Goal: Contribute content: Contribute content

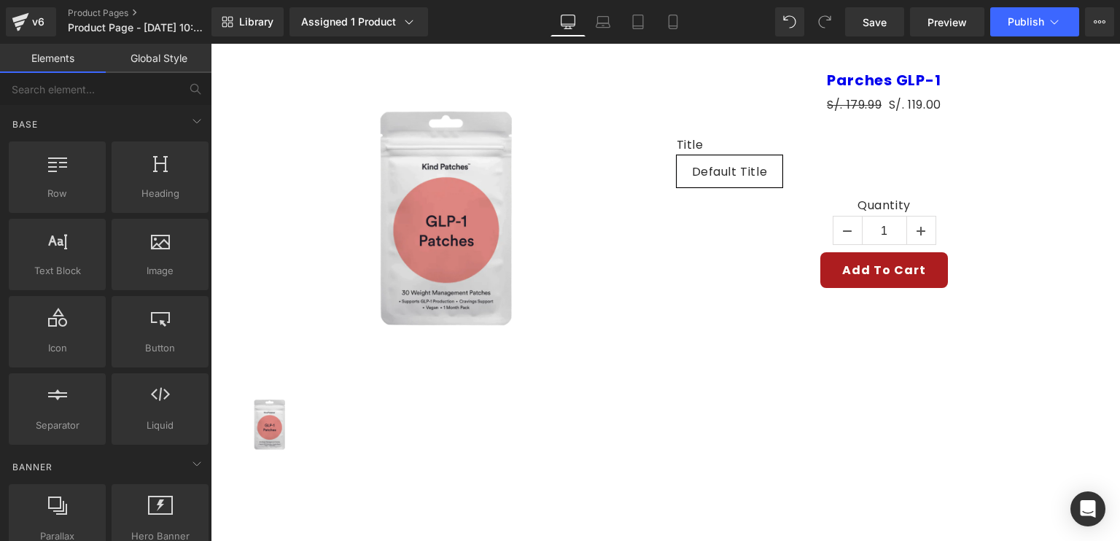
scroll to position [73, 0]
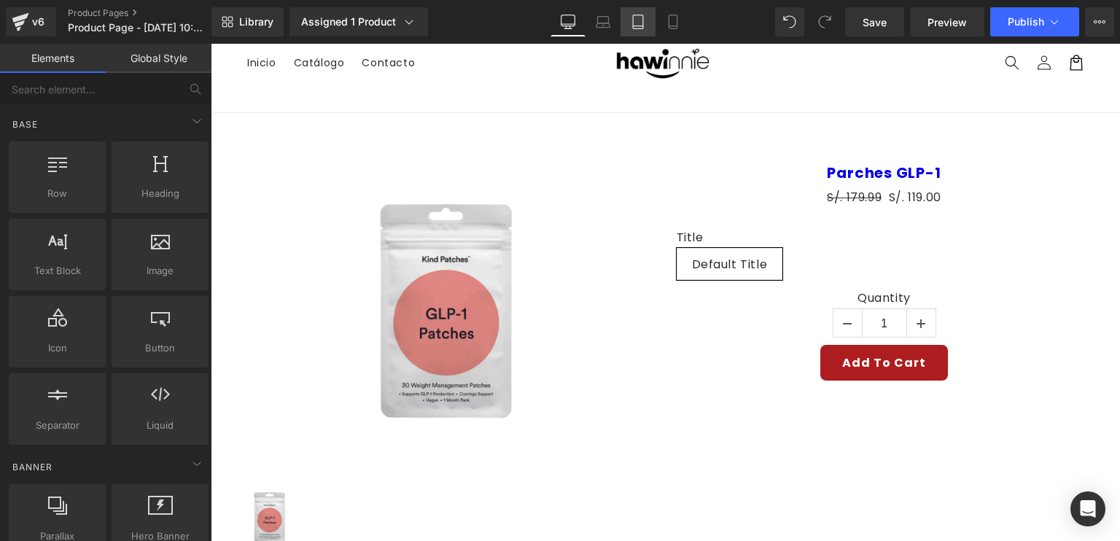
click at [638, 20] on icon at bounding box center [637, 22] width 15 height 15
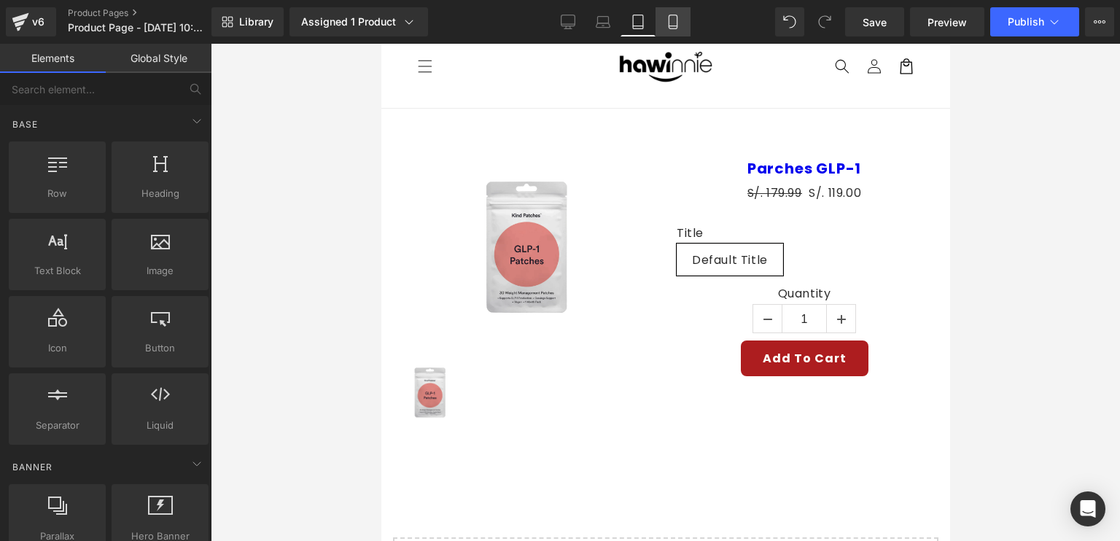
click at [661, 31] on link "Mobile" at bounding box center [672, 21] width 35 height 29
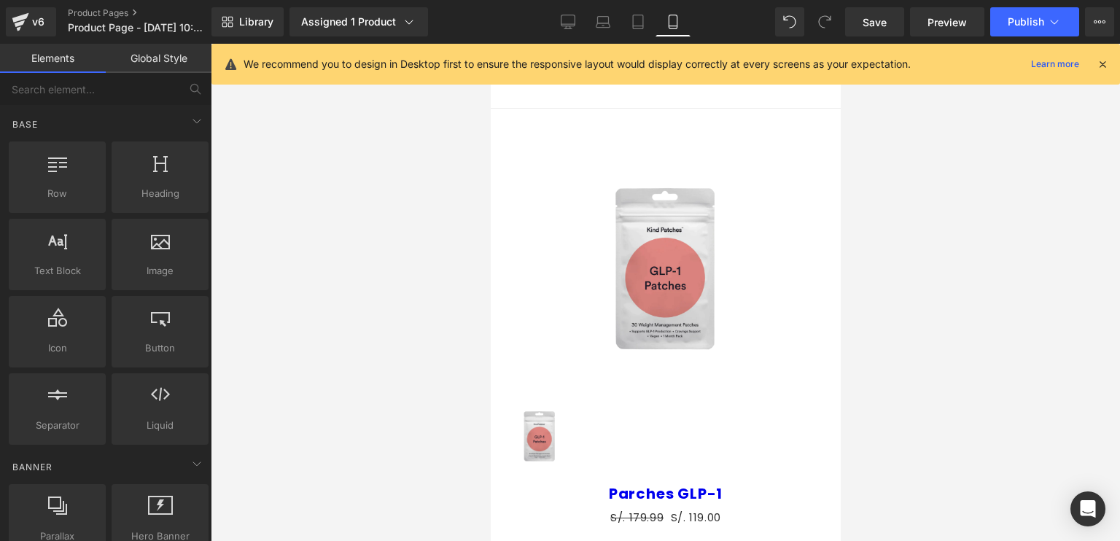
scroll to position [0, 0]
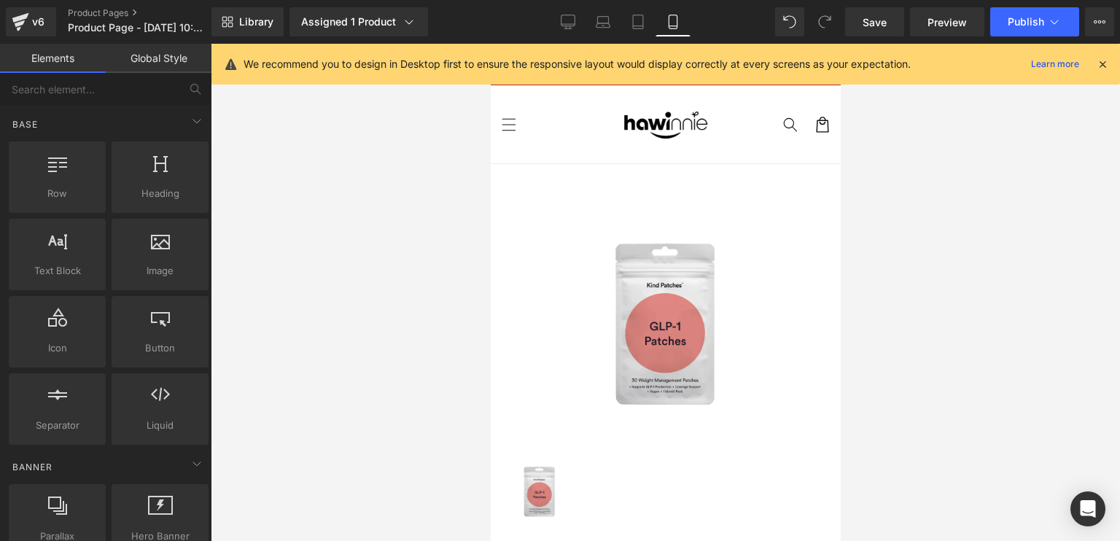
click at [1100, 61] on icon at bounding box center [1101, 64] width 13 height 13
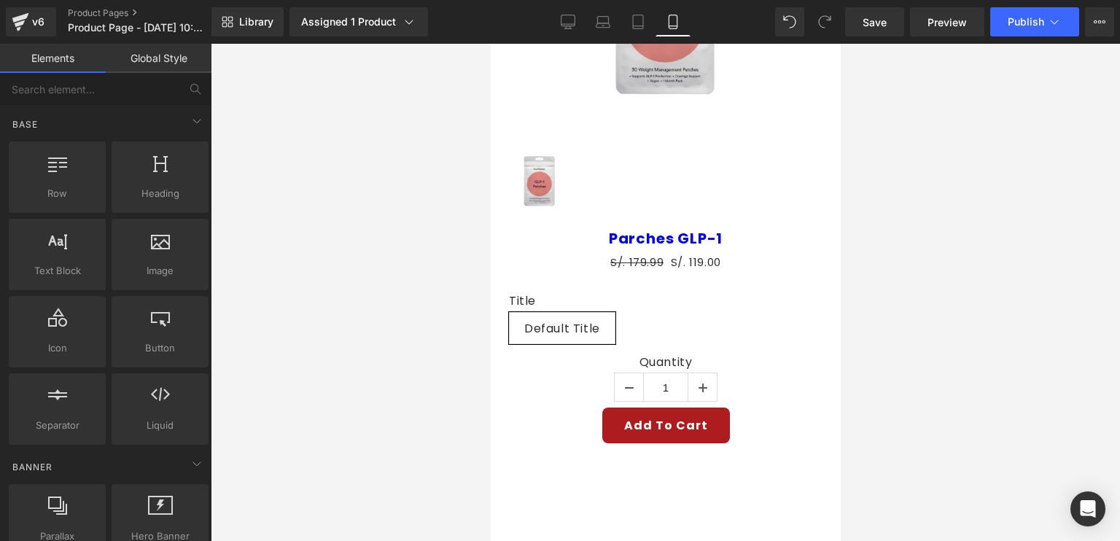
scroll to position [146, 0]
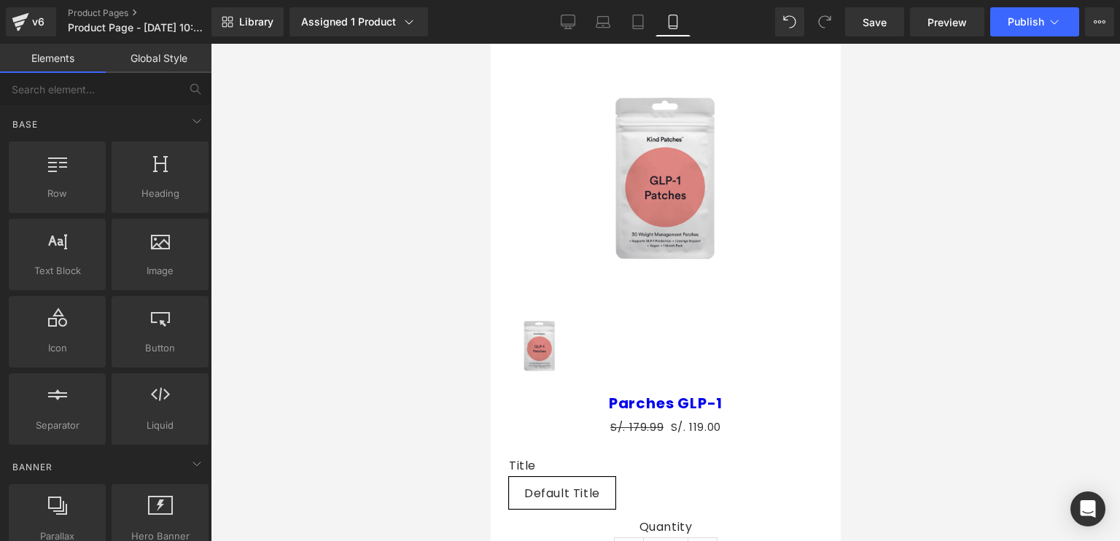
click at [743, 172] on img at bounding box center [665, 179] width 188 height 235
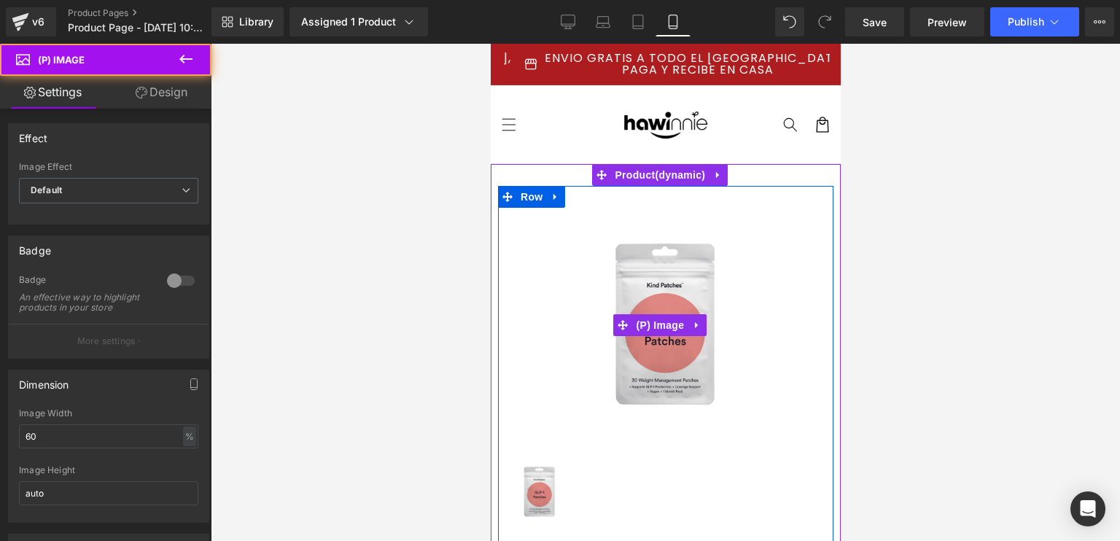
scroll to position [0, 0]
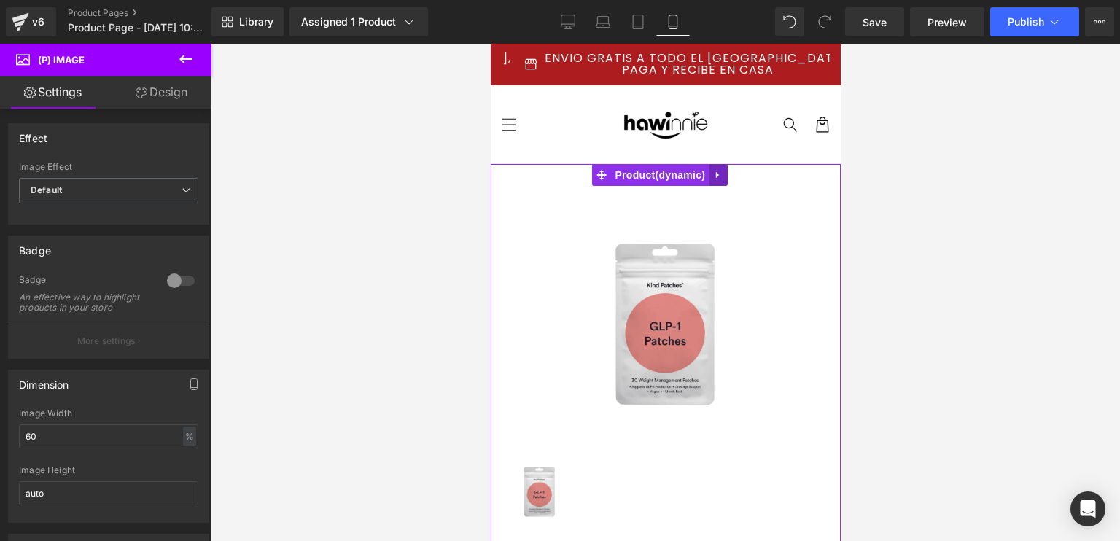
click at [718, 176] on icon at bounding box center [717, 175] width 10 height 11
click at [727, 173] on icon at bounding box center [727, 175] width 10 height 10
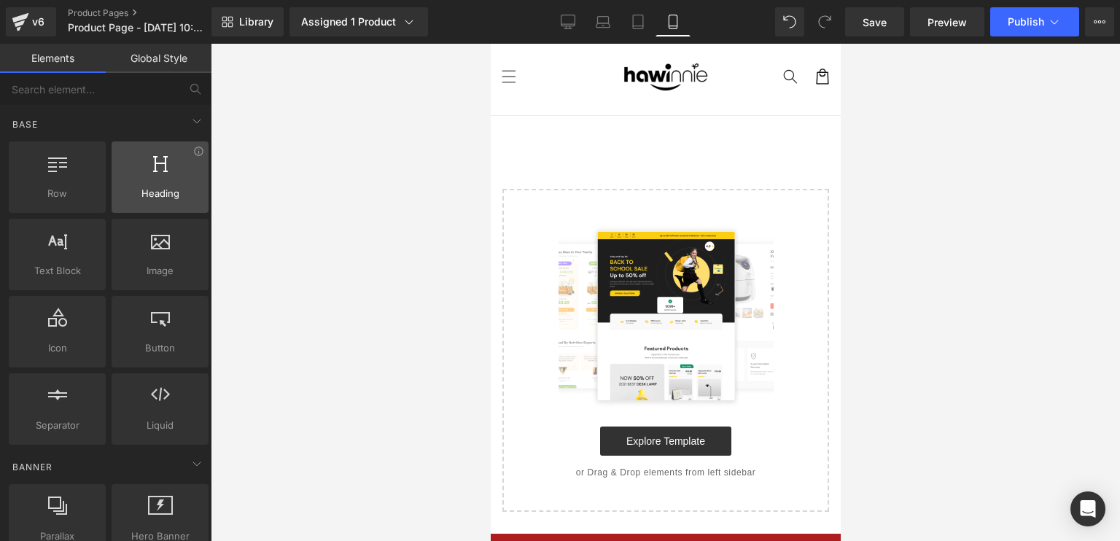
scroll to position [73, 0]
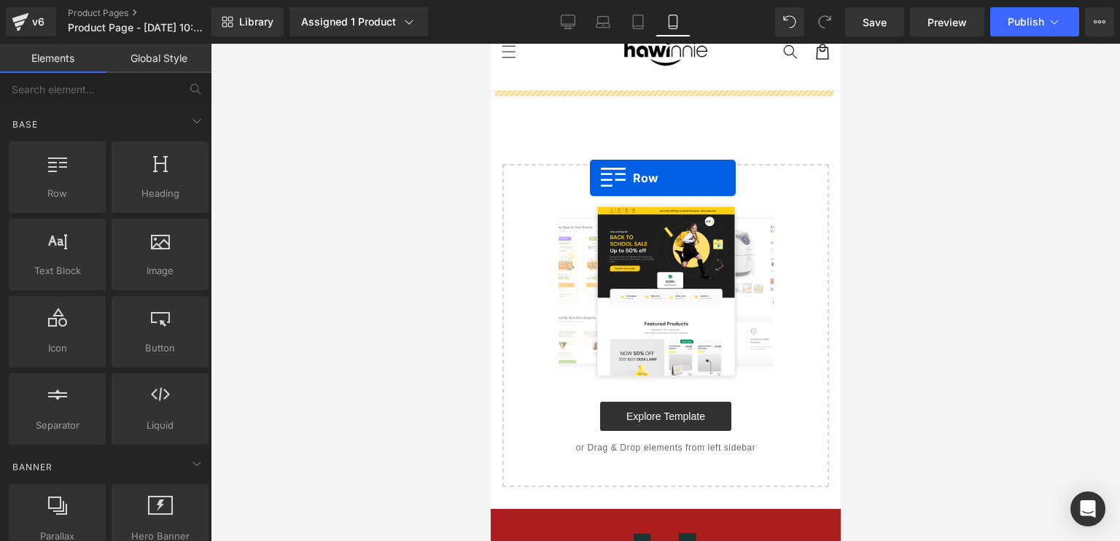
drag, startPoint x: 528, startPoint y: 227, endPoint x: 938, endPoint y: 227, distance: 409.6
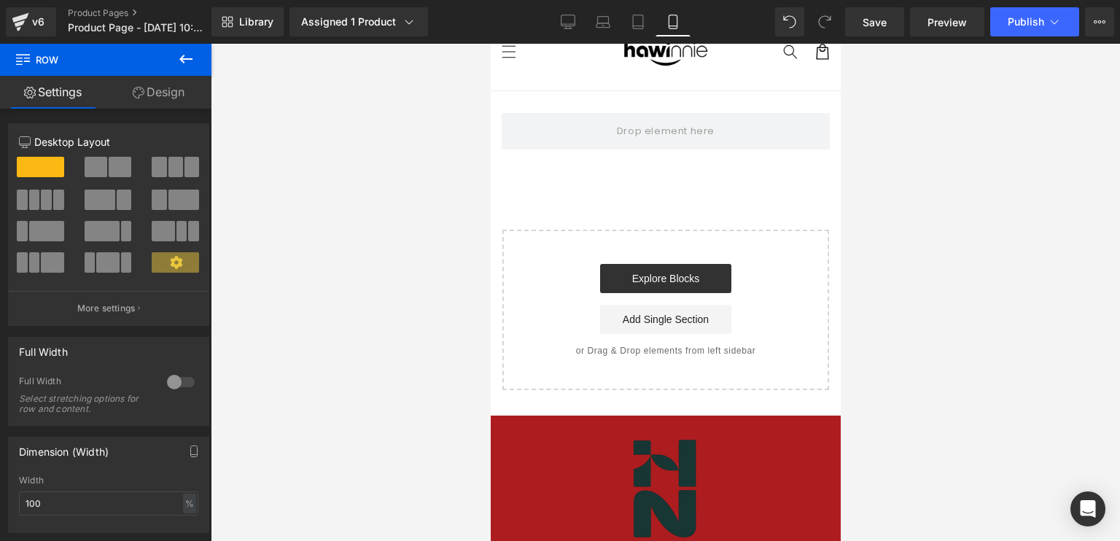
click at [184, 49] on button at bounding box center [185, 60] width 51 height 32
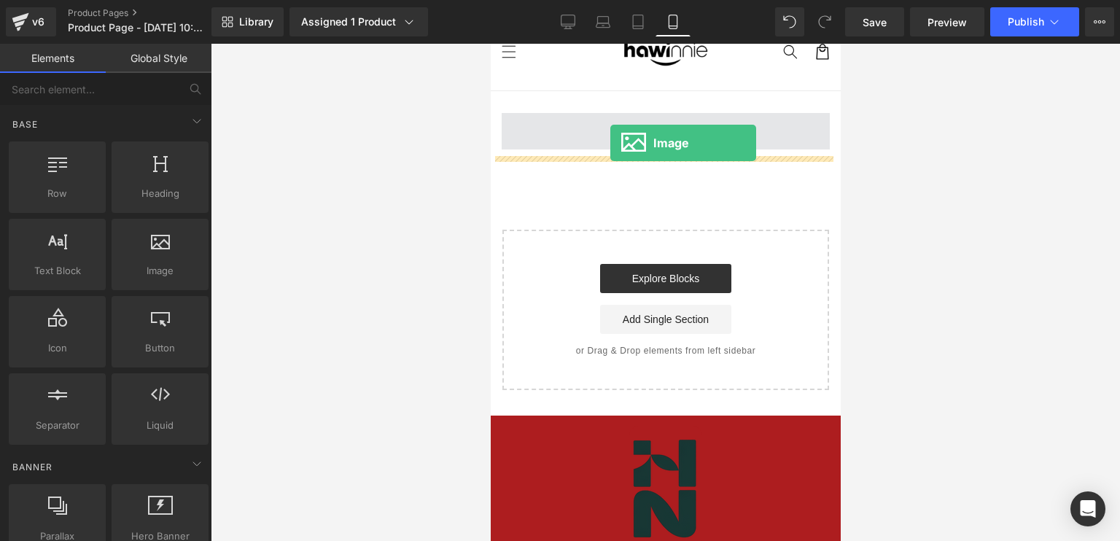
drag, startPoint x: 659, startPoint y: 313, endPoint x: 609, endPoint y: 143, distance: 176.9
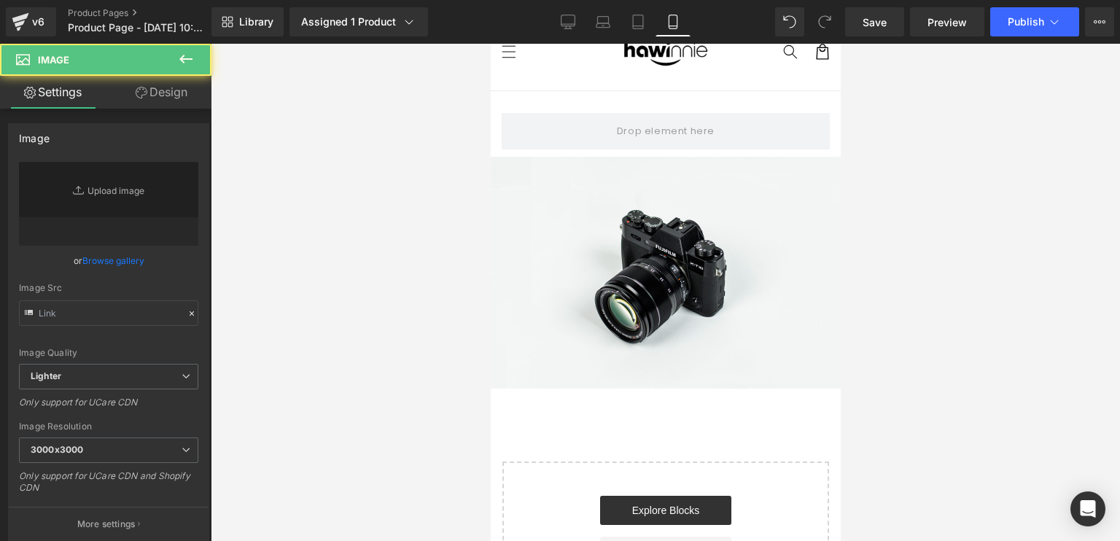
type input "//[DOMAIN_NAME][URL]"
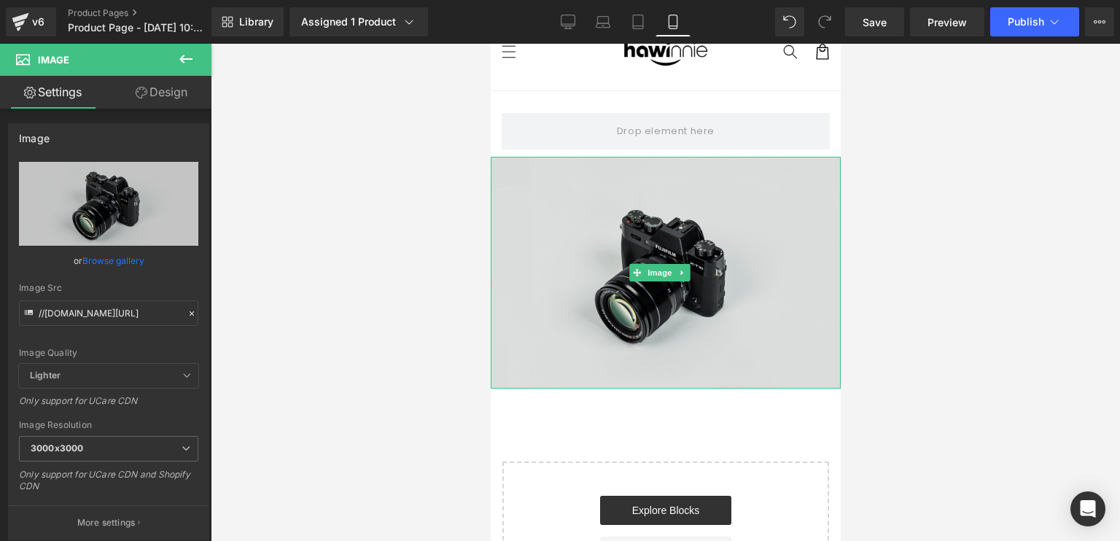
click at [619, 225] on img at bounding box center [665, 273] width 350 height 232
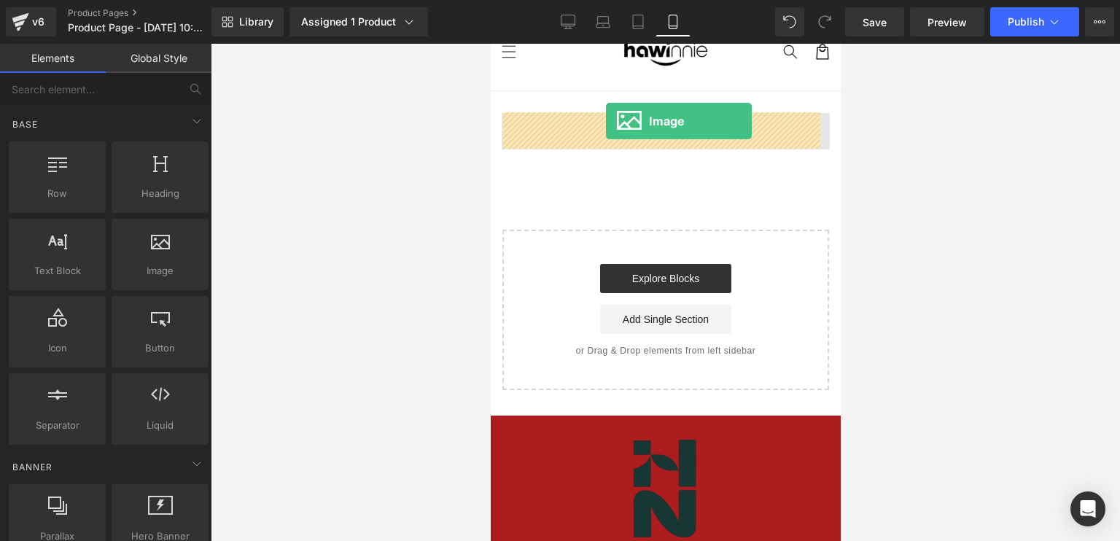
drag, startPoint x: 629, startPoint y: 297, endPoint x: 605, endPoint y: 121, distance: 177.3
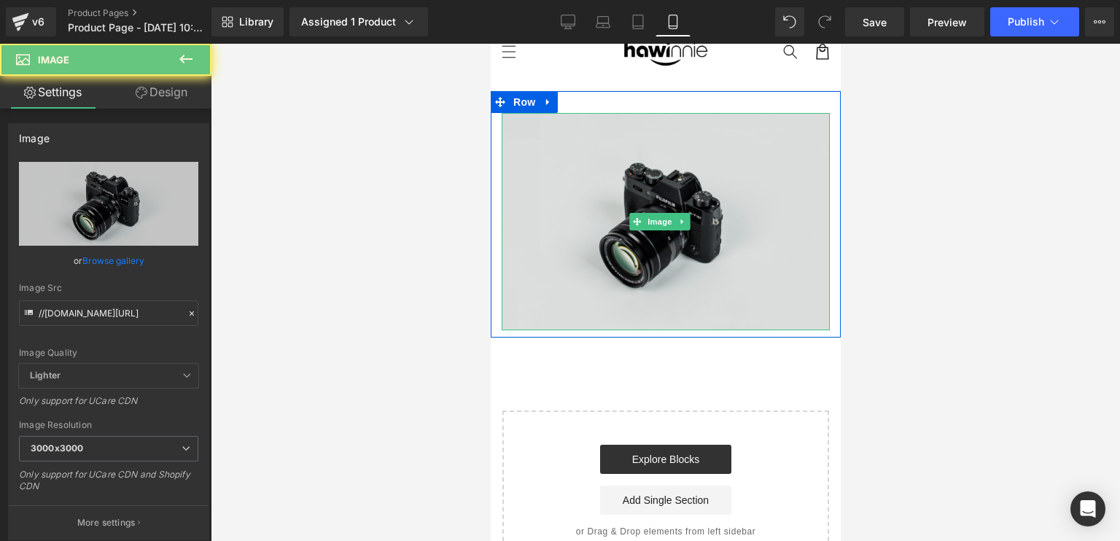
click at [635, 163] on img at bounding box center [665, 221] width 328 height 217
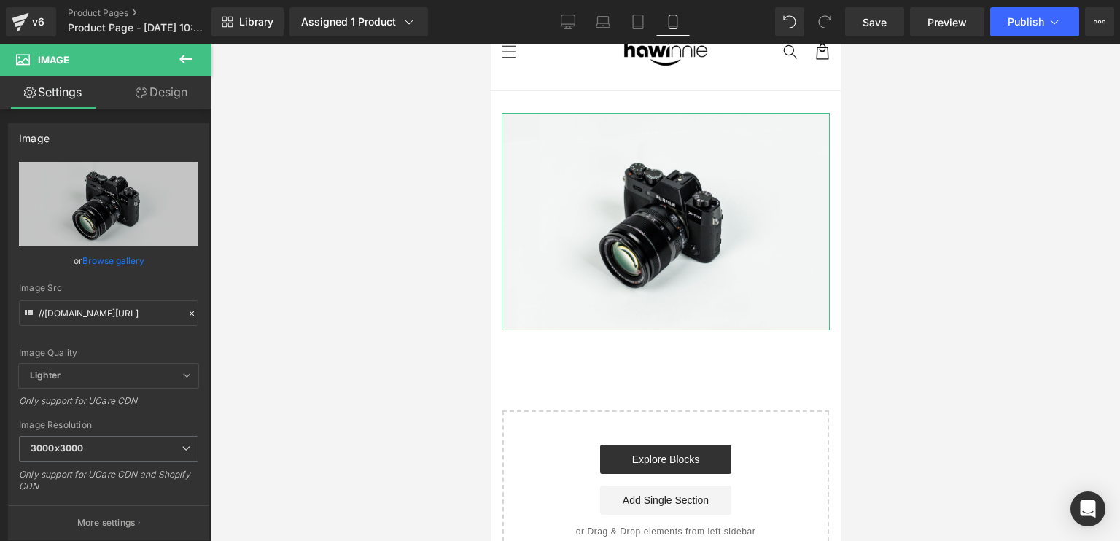
drag, startPoint x: 154, startPoint y: 101, endPoint x: 105, endPoint y: 201, distance: 111.8
click at [154, 101] on link "Design" at bounding box center [162, 92] width 106 height 33
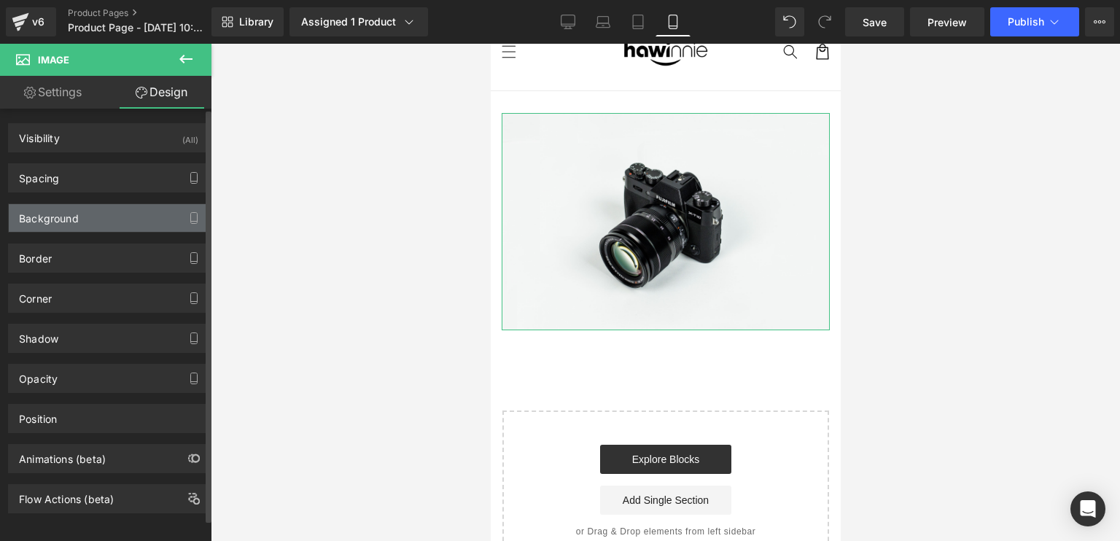
type input "0"
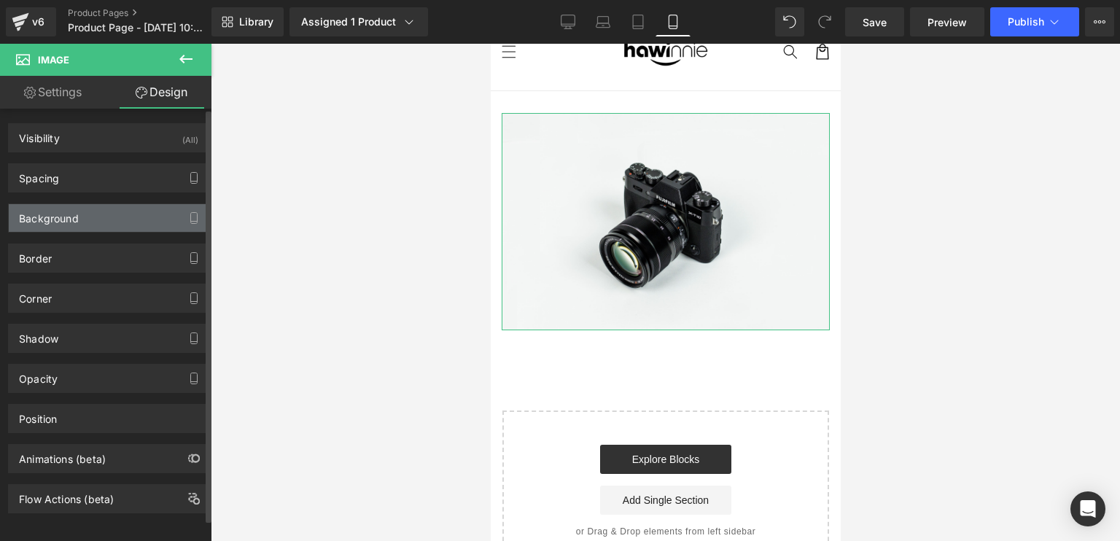
type input "0"
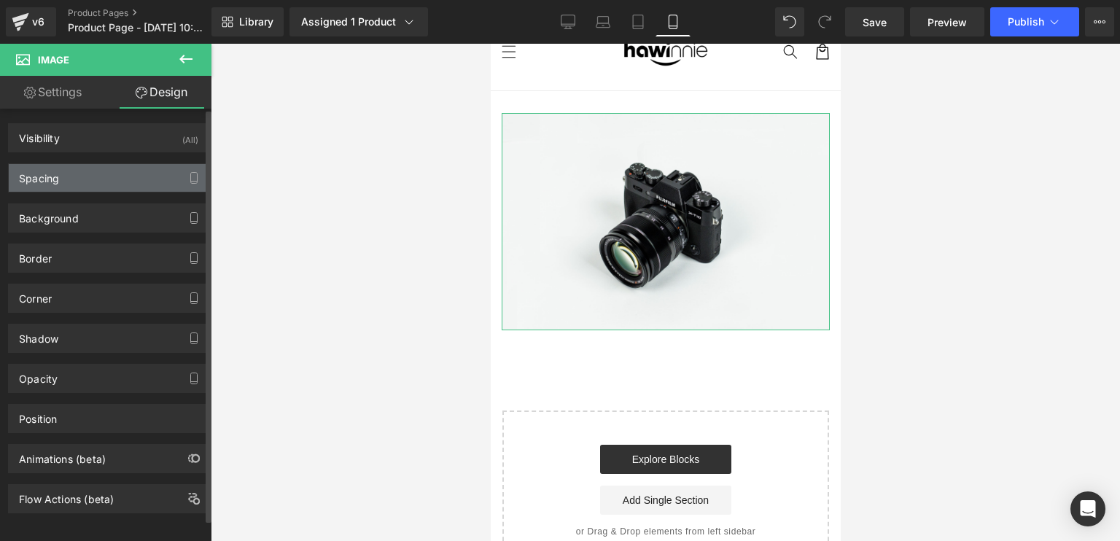
click at [82, 175] on div "Spacing" at bounding box center [109, 178] width 200 height 28
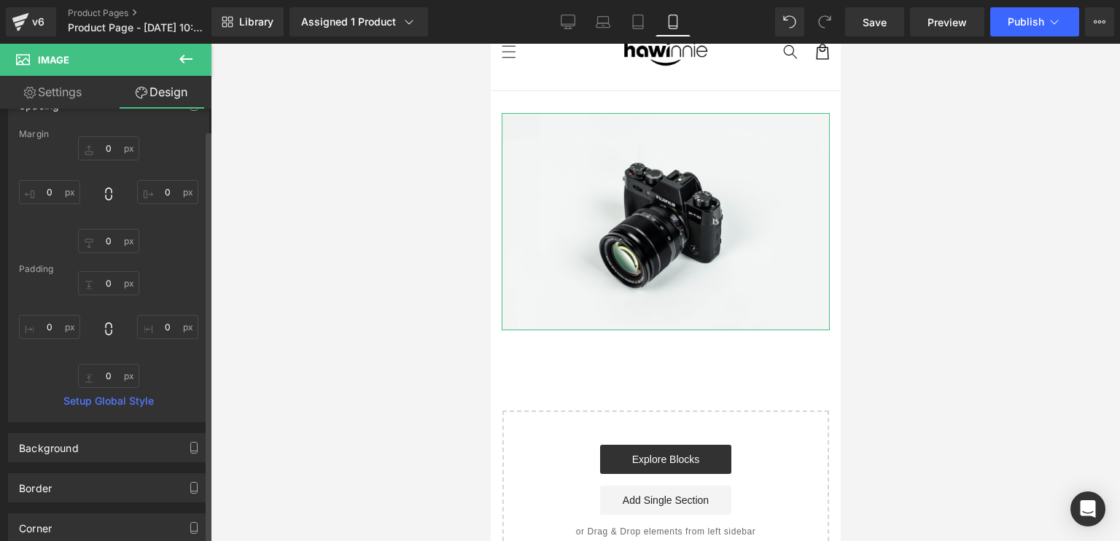
scroll to position [0, 0]
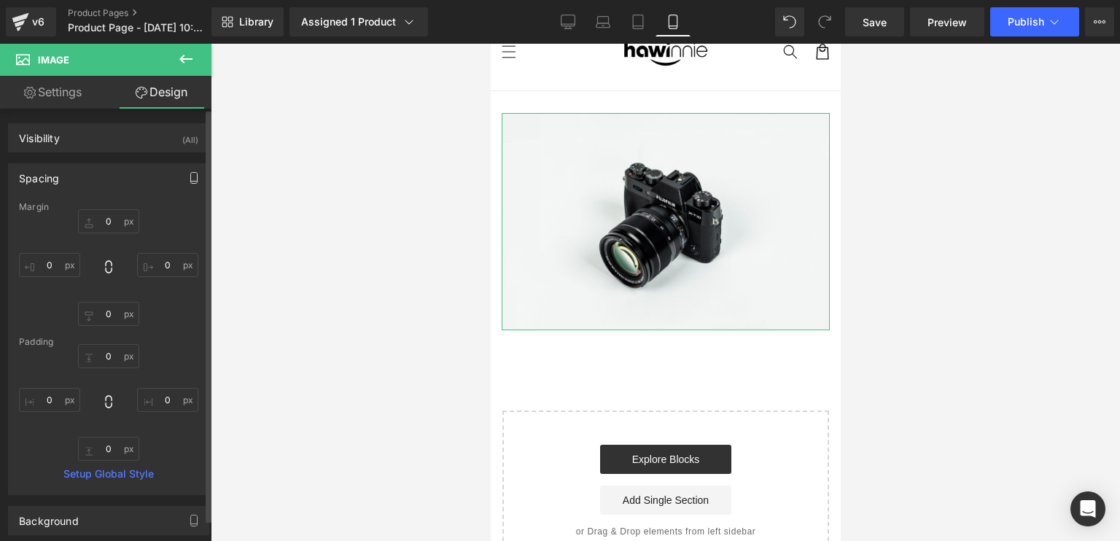
click at [192, 168] on button "button" at bounding box center [193, 178] width 23 height 28
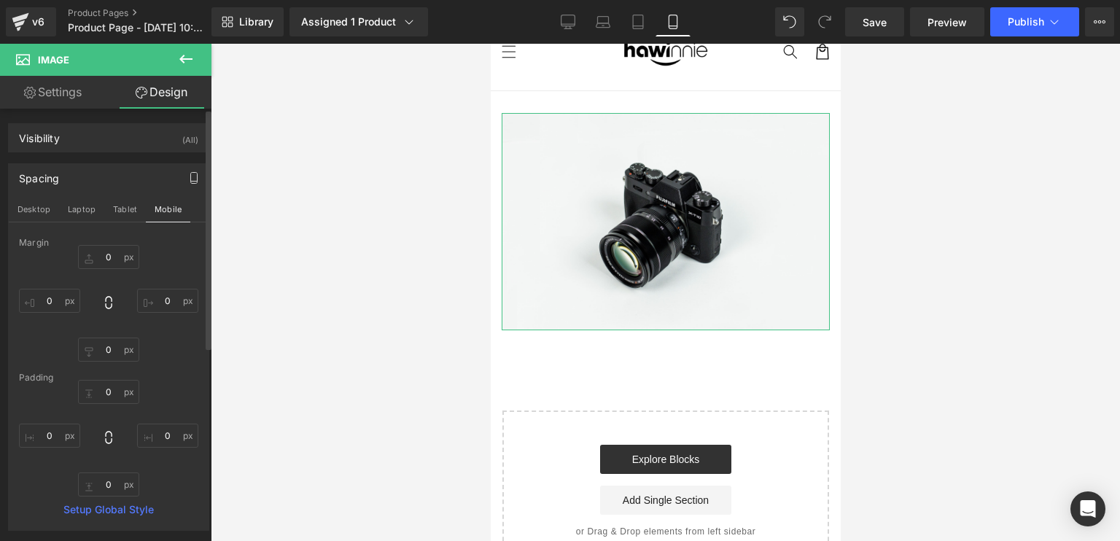
click at [189, 175] on icon "button" at bounding box center [194, 178] width 12 height 12
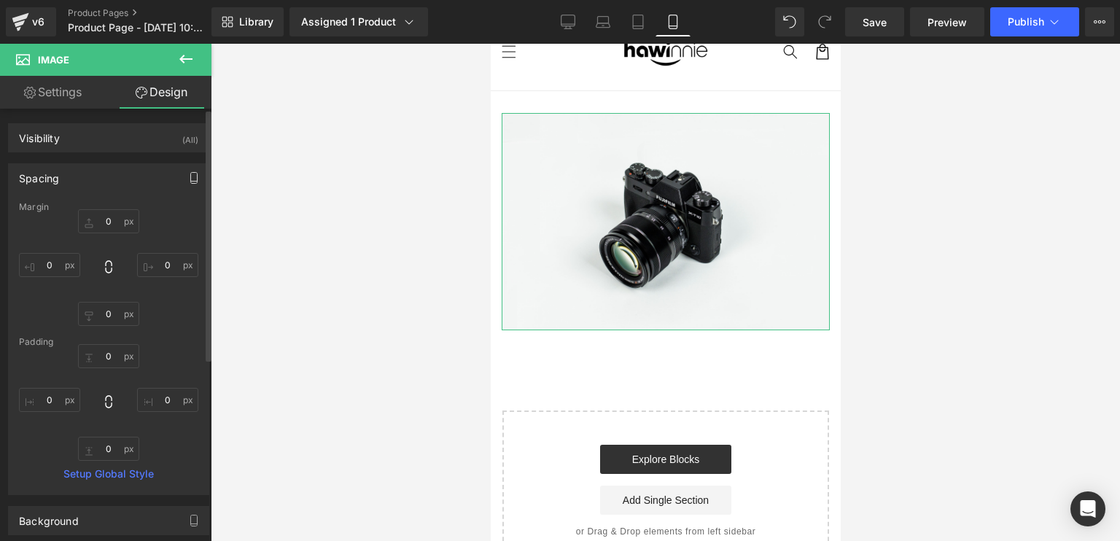
click at [189, 177] on icon "button" at bounding box center [194, 178] width 12 height 12
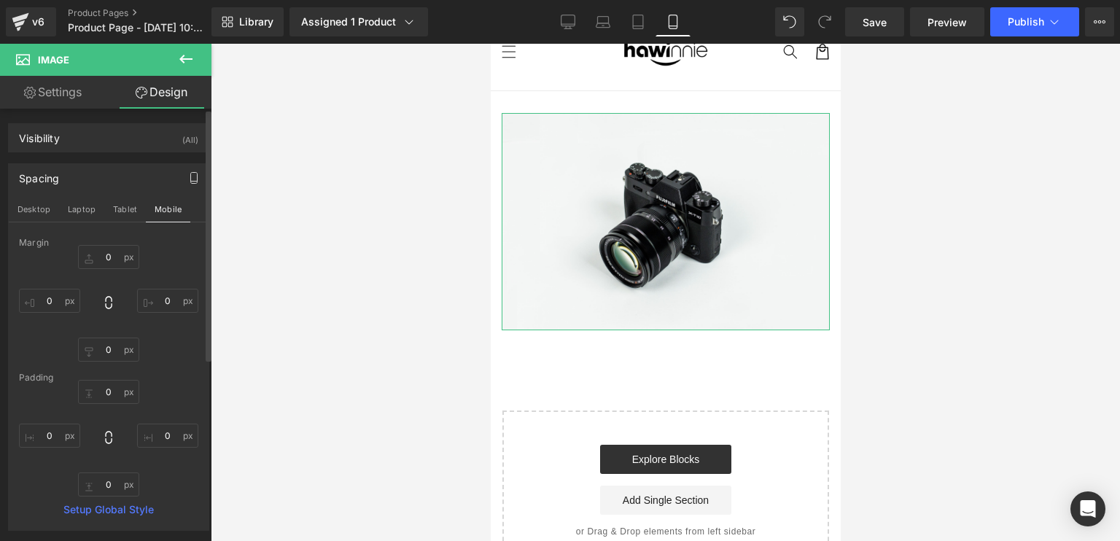
click at [188, 178] on icon "button" at bounding box center [194, 178] width 12 height 12
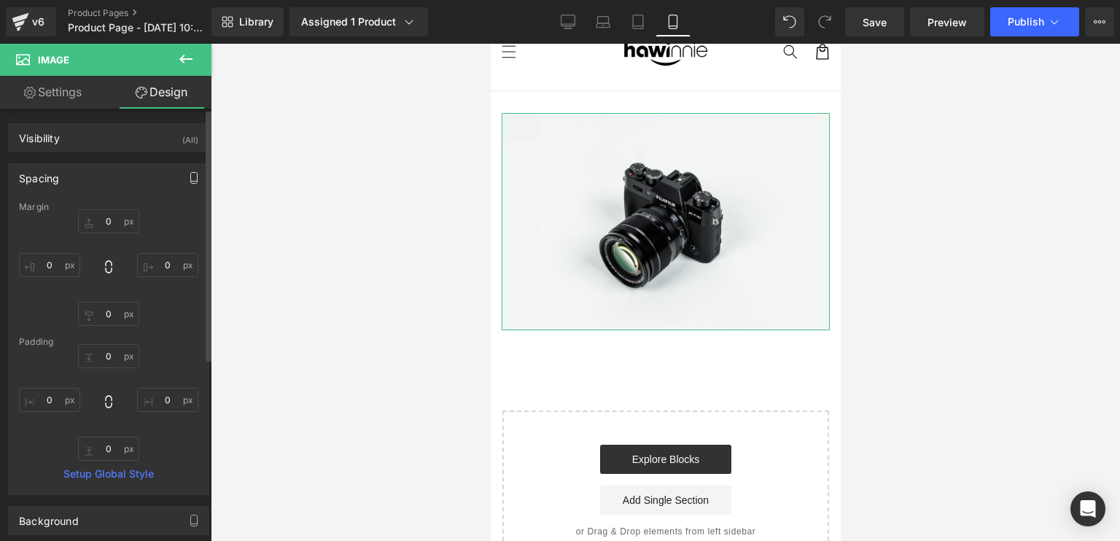
click at [182, 177] on button "button" at bounding box center [193, 178] width 23 height 28
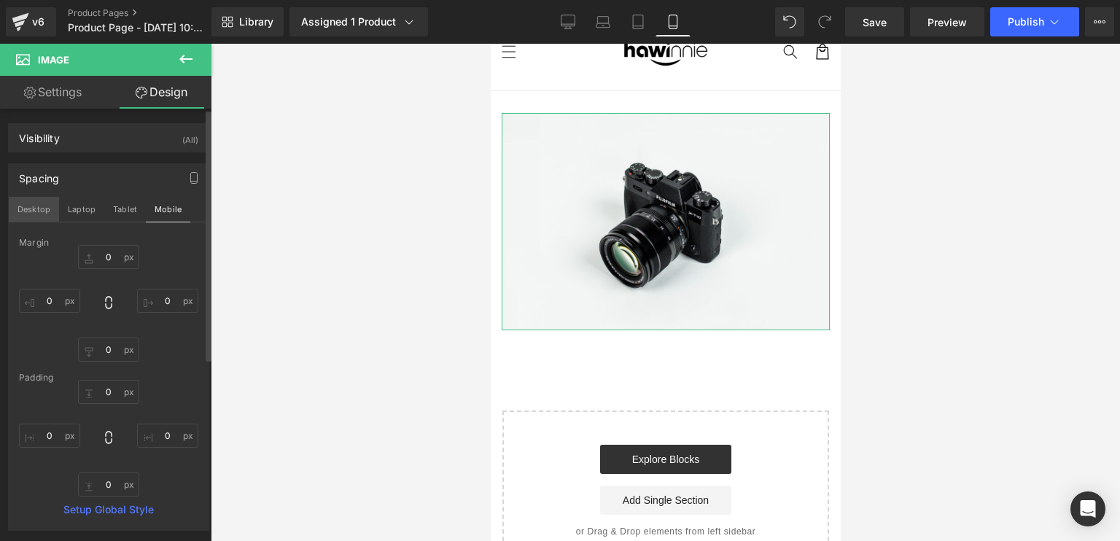
click at [17, 212] on button "Desktop" at bounding box center [34, 209] width 50 height 25
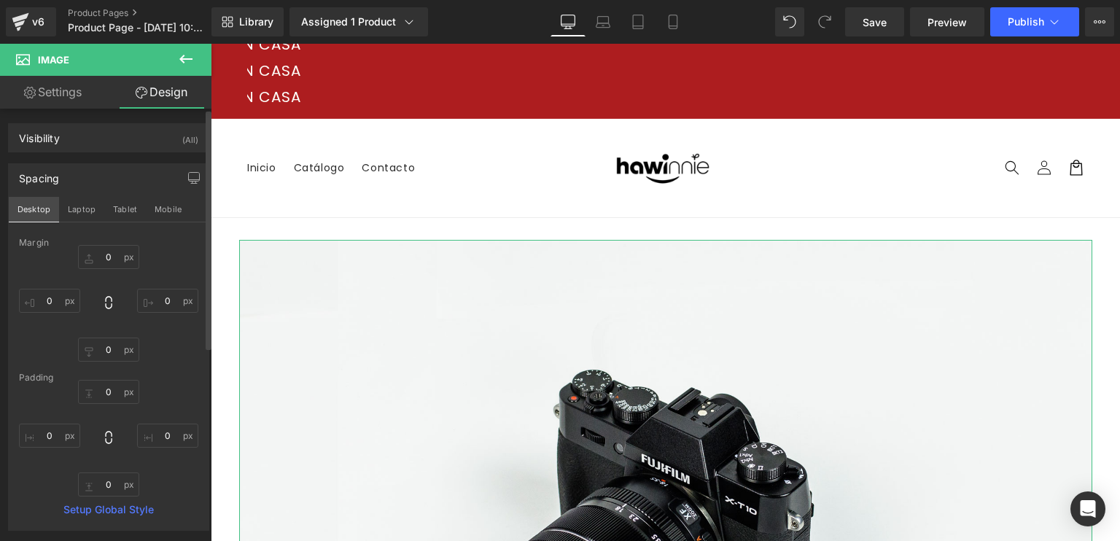
type input "0"
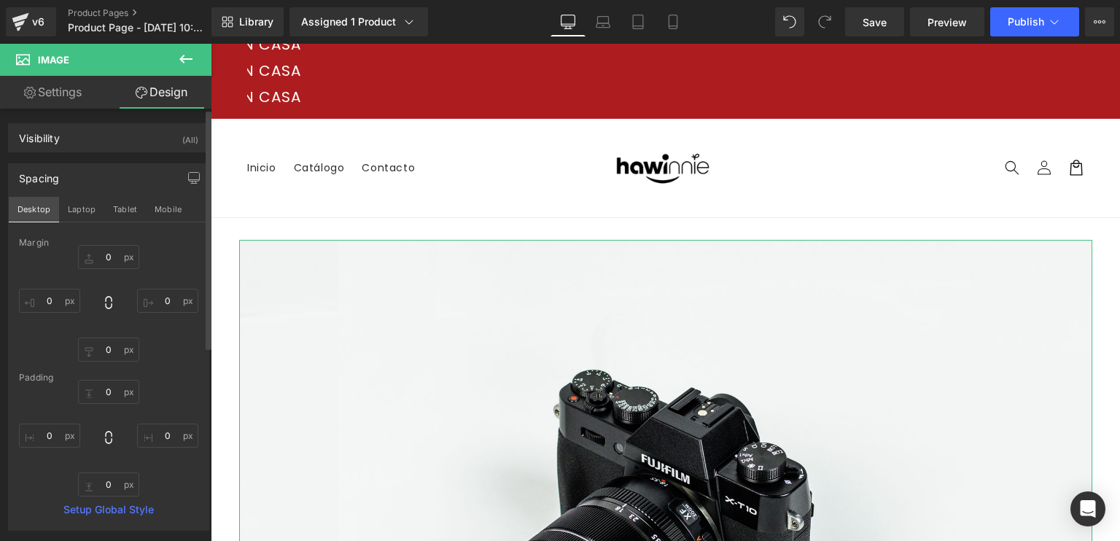
type input "0"
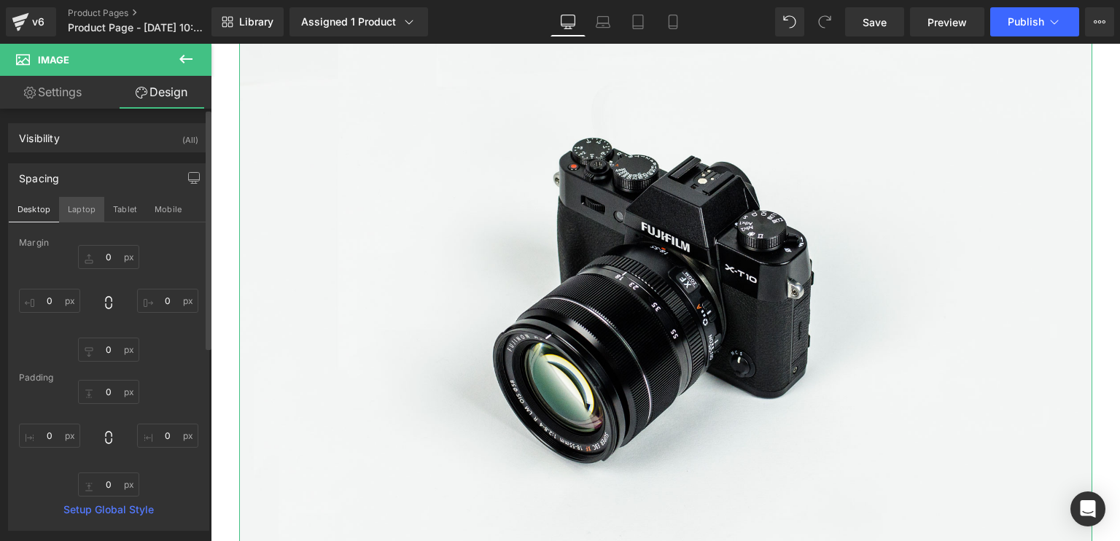
click at [76, 210] on button "Laptop" at bounding box center [81, 209] width 45 height 25
type input "0"
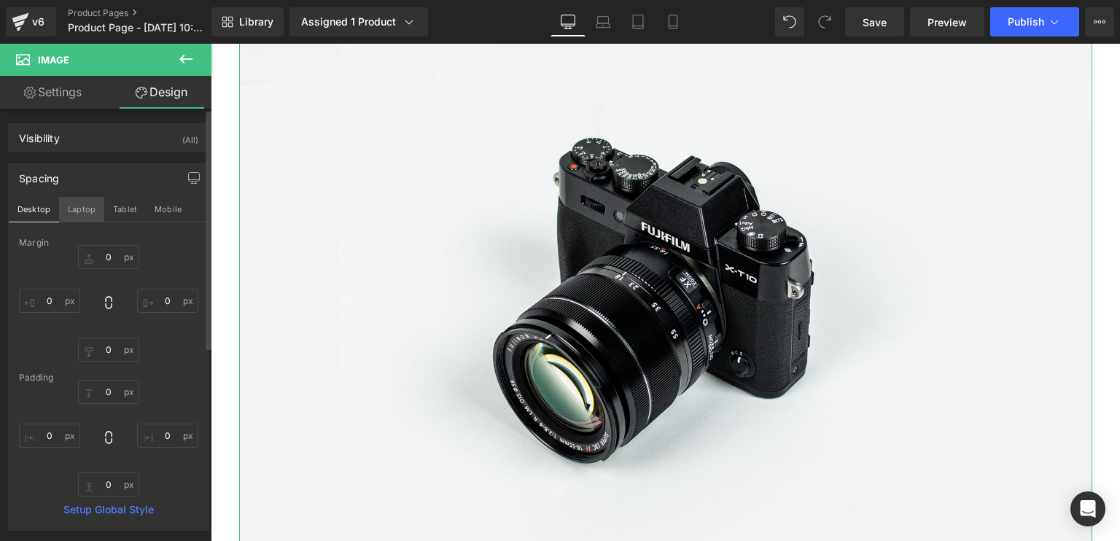
type input "0"
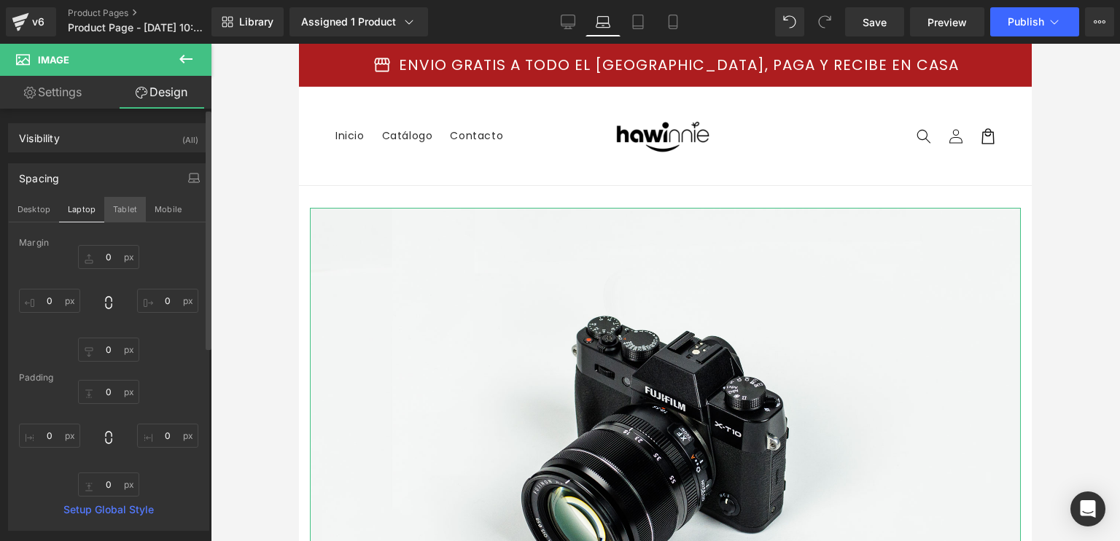
click at [112, 206] on button "Tablet" at bounding box center [125, 209] width 42 height 25
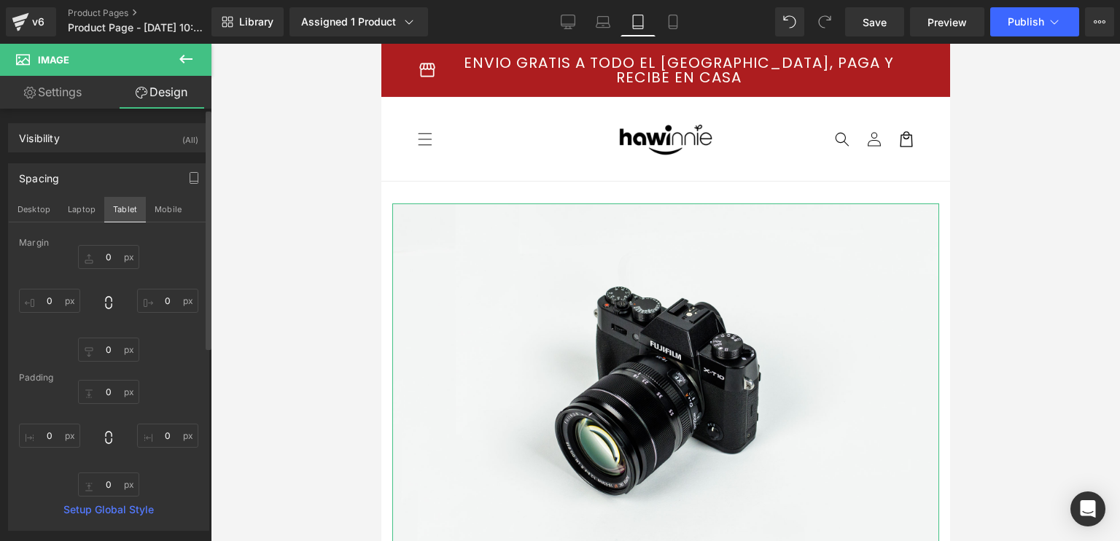
type input "0"
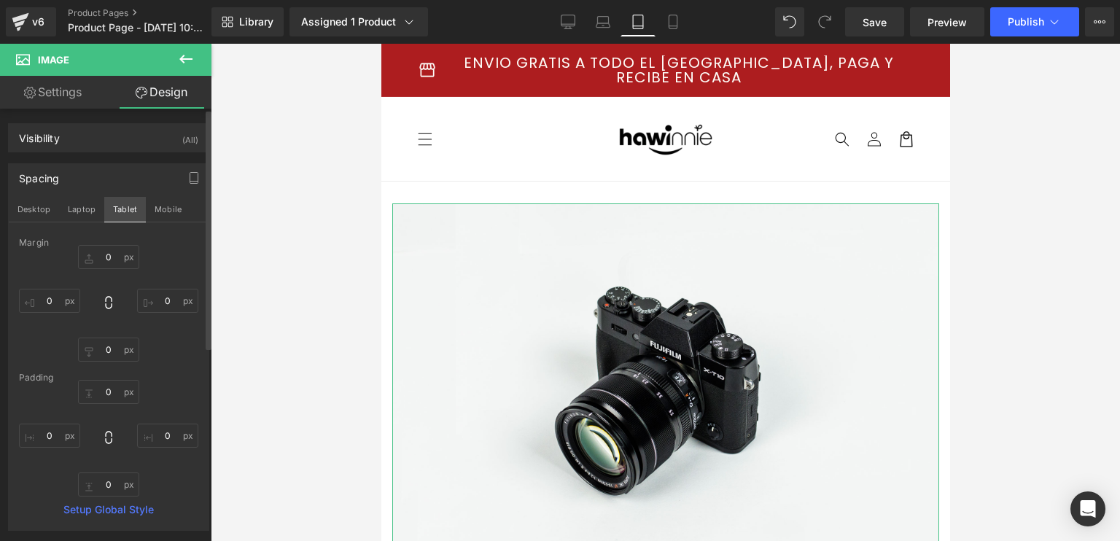
type input "0"
click at [185, 128] on div "(All)" at bounding box center [190, 136] width 16 height 24
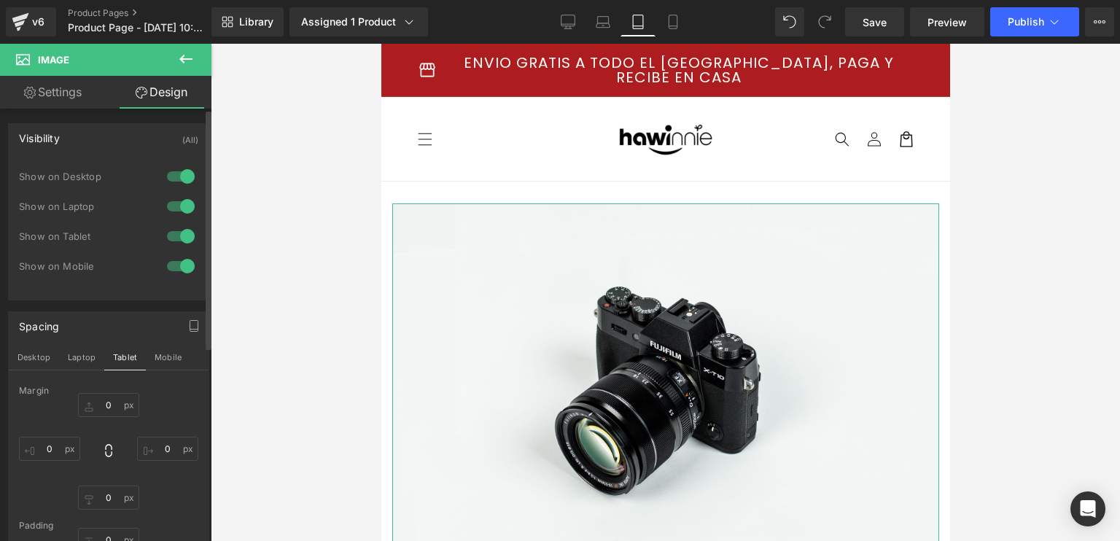
click at [185, 128] on div "(All)" at bounding box center [190, 136] width 16 height 24
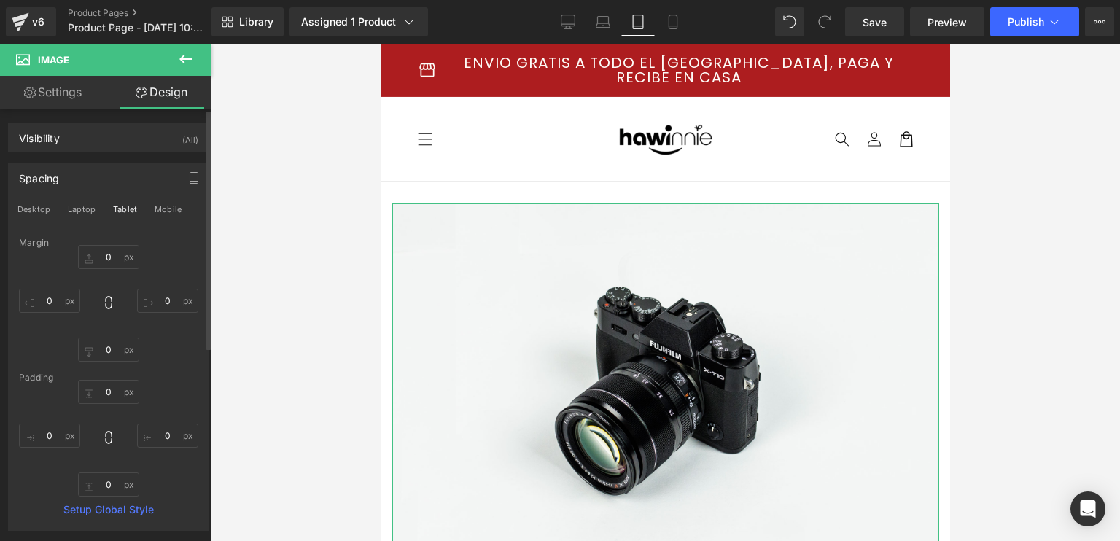
click at [36, 178] on div "Spacing" at bounding box center [39, 174] width 40 height 20
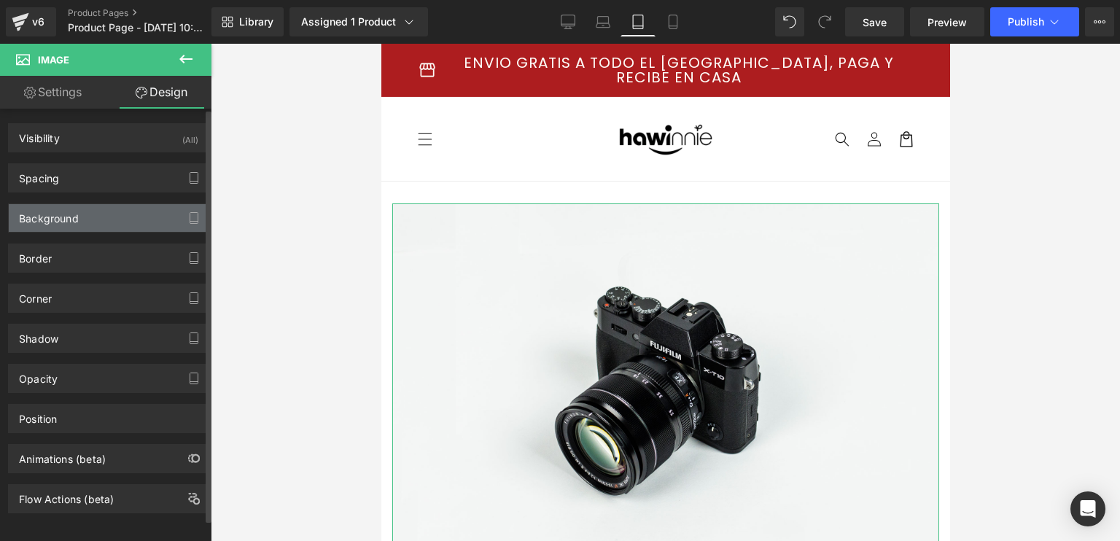
click at [58, 213] on div "Background" at bounding box center [49, 214] width 60 height 20
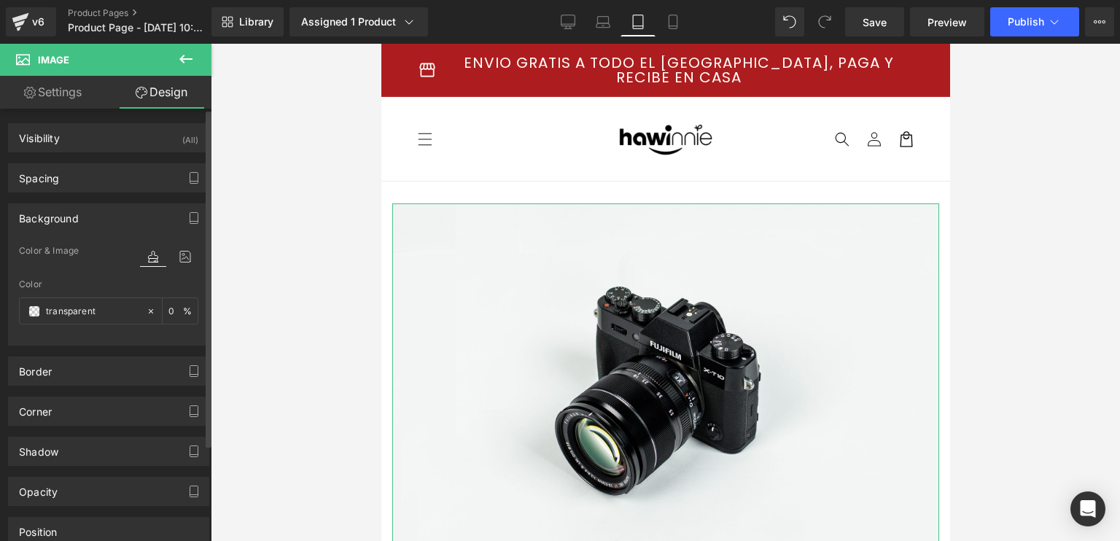
click at [58, 213] on div "Background" at bounding box center [49, 214] width 60 height 20
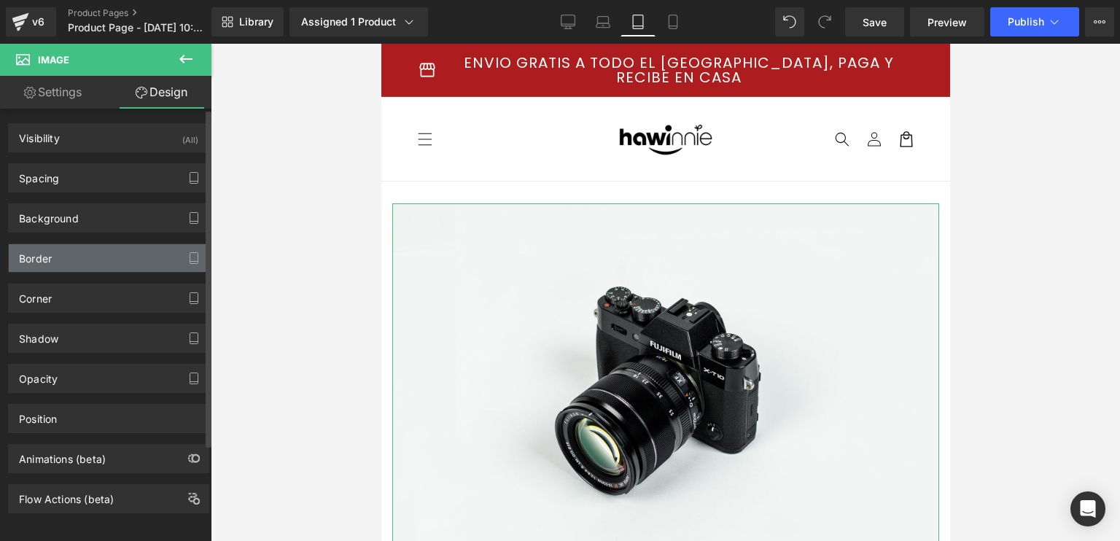
click at [74, 253] on div "Border" at bounding box center [109, 258] width 200 height 28
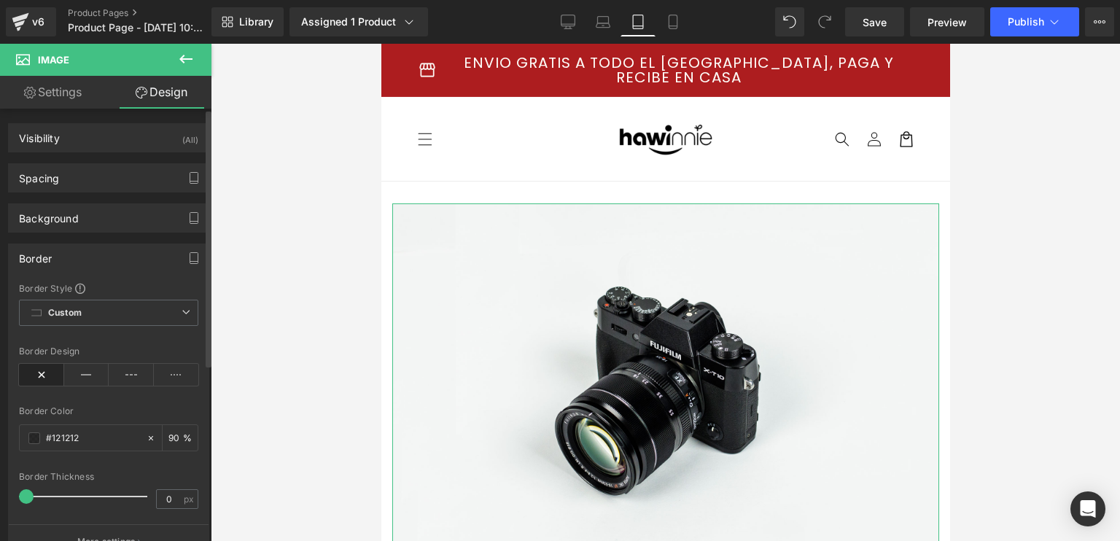
click at [74, 253] on div "Border" at bounding box center [109, 258] width 200 height 28
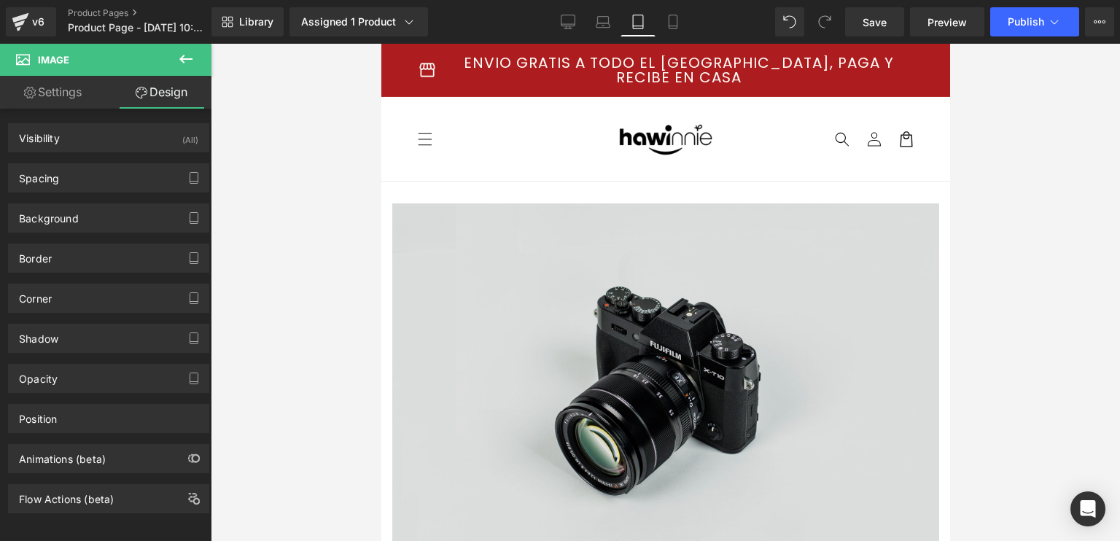
click at [598, 282] on img at bounding box center [664, 384] width 547 height 362
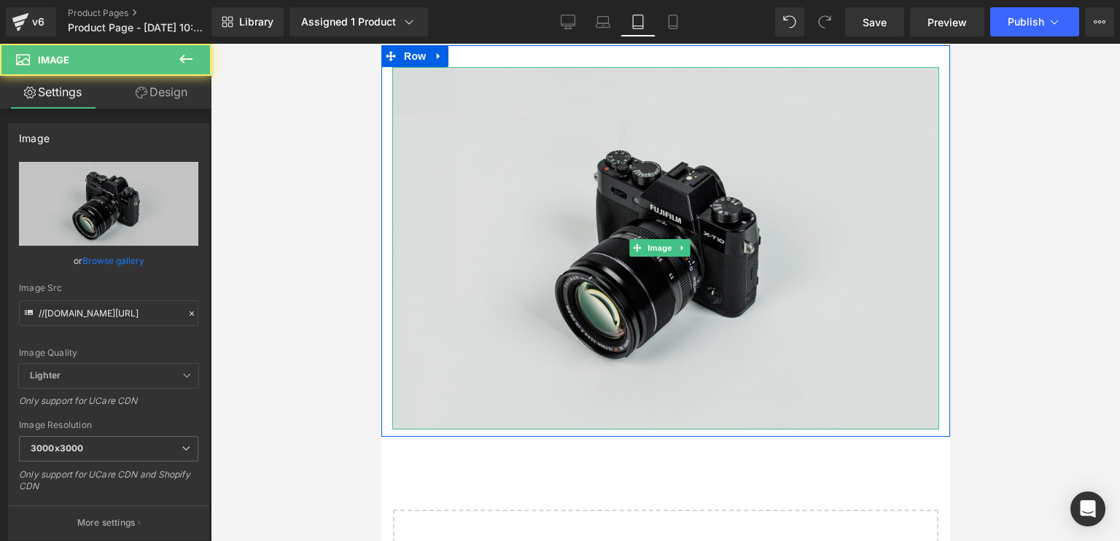
scroll to position [146, 0]
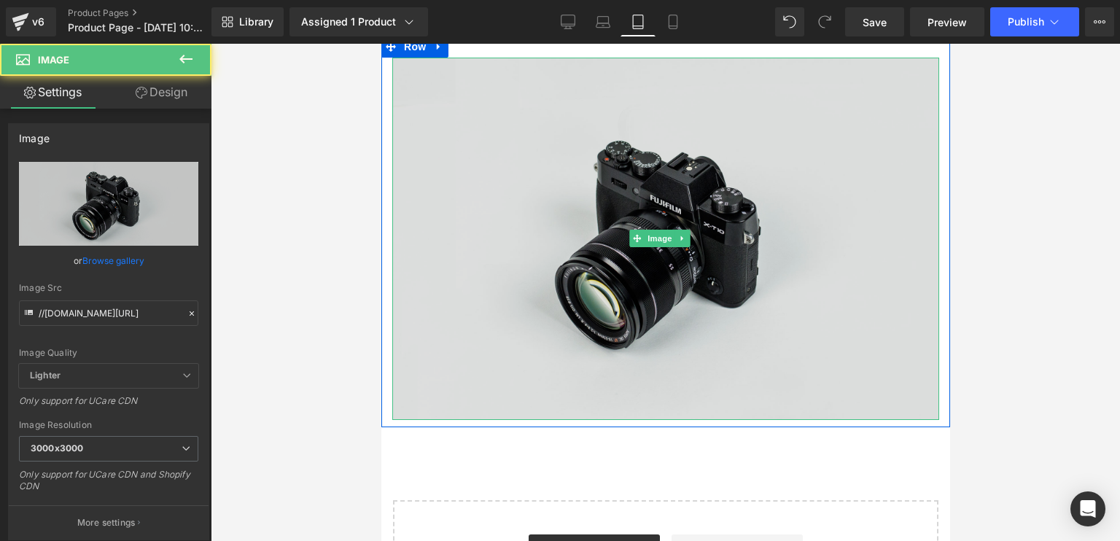
click at [528, 235] on img at bounding box center [664, 239] width 547 height 362
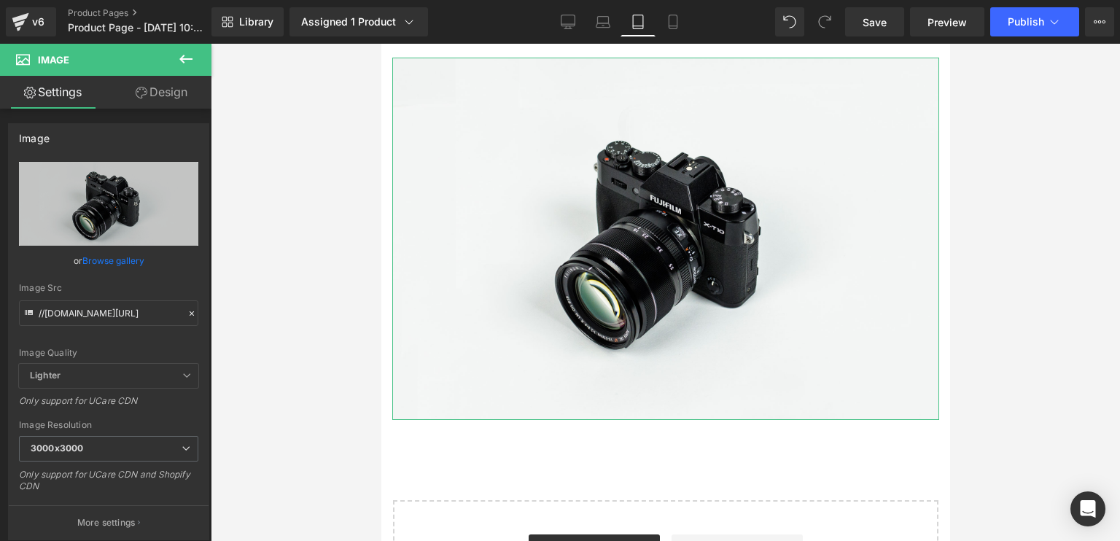
click at [137, 97] on icon at bounding box center [142, 93] width 12 height 12
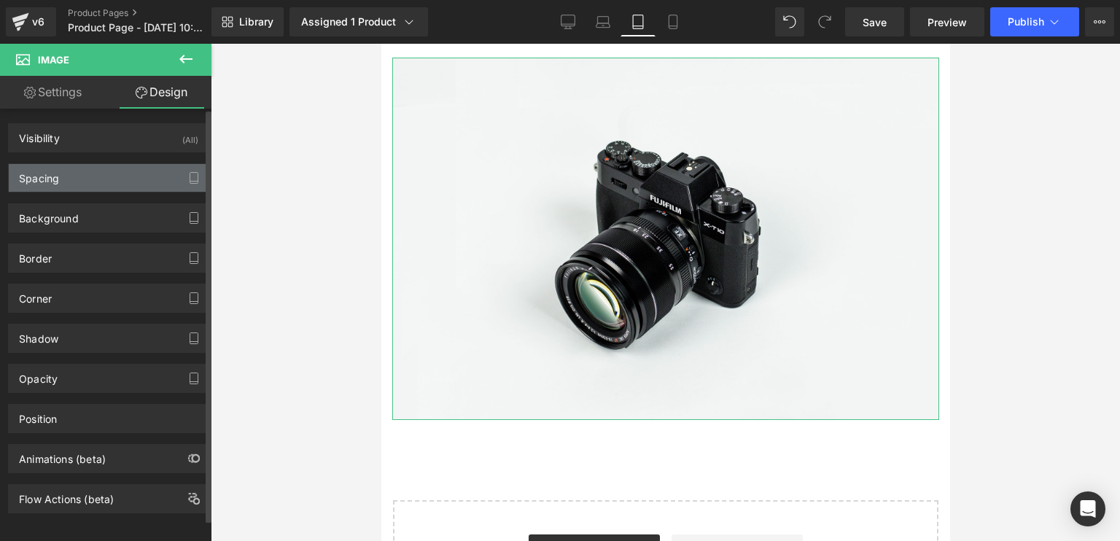
click at [100, 165] on div "Spacing" at bounding box center [109, 178] width 200 height 28
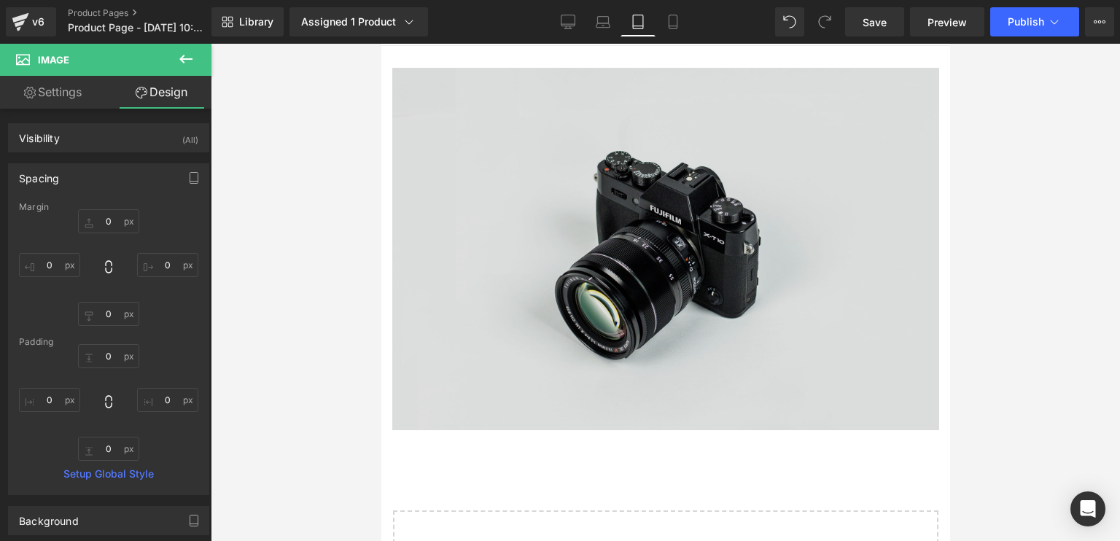
scroll to position [0, 0]
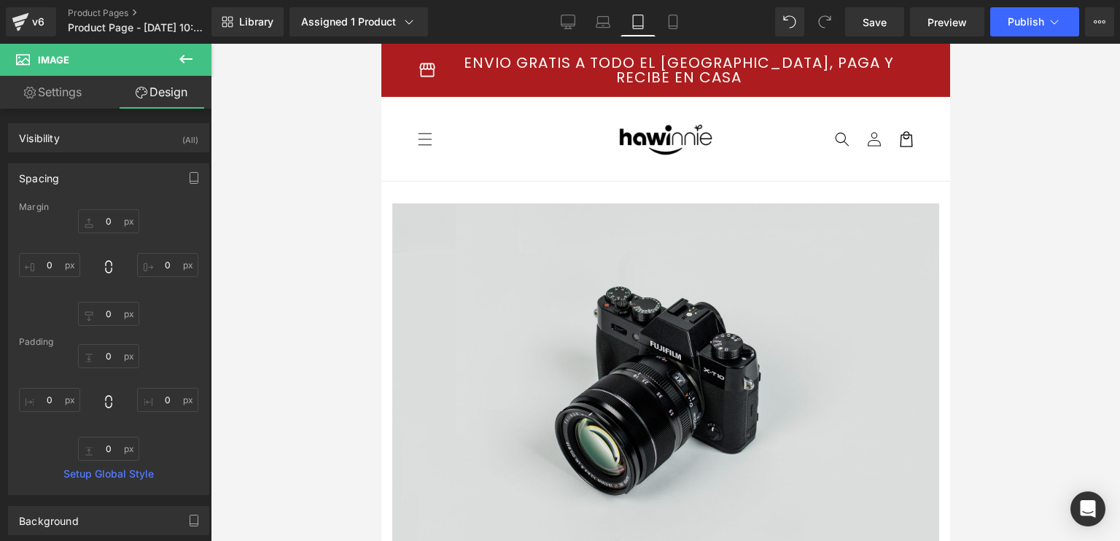
click at [479, 203] on div "Image" at bounding box center [664, 384] width 547 height 362
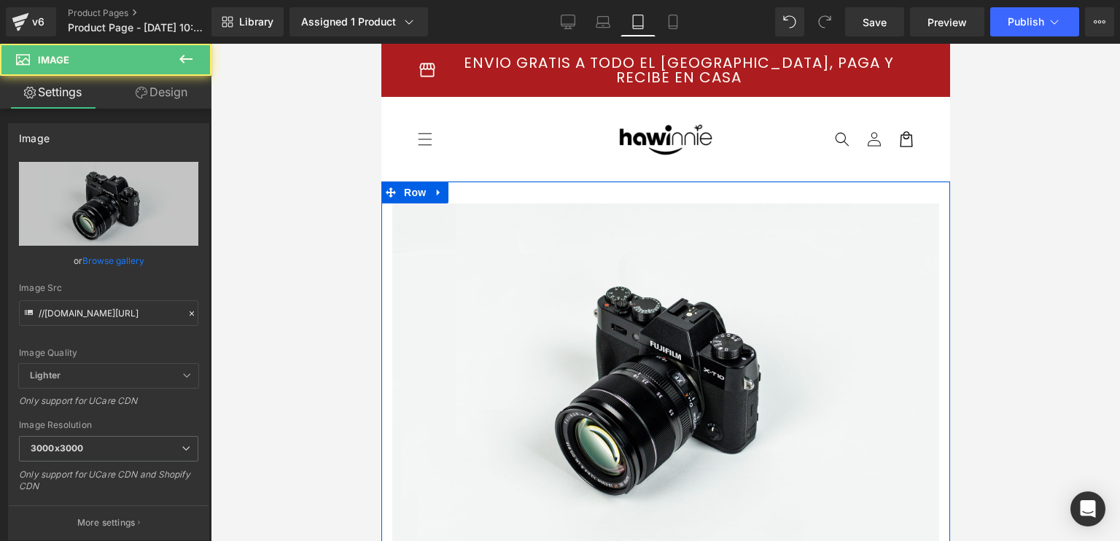
click at [499, 187] on div "Image Row" at bounding box center [664, 376] width 568 height 391
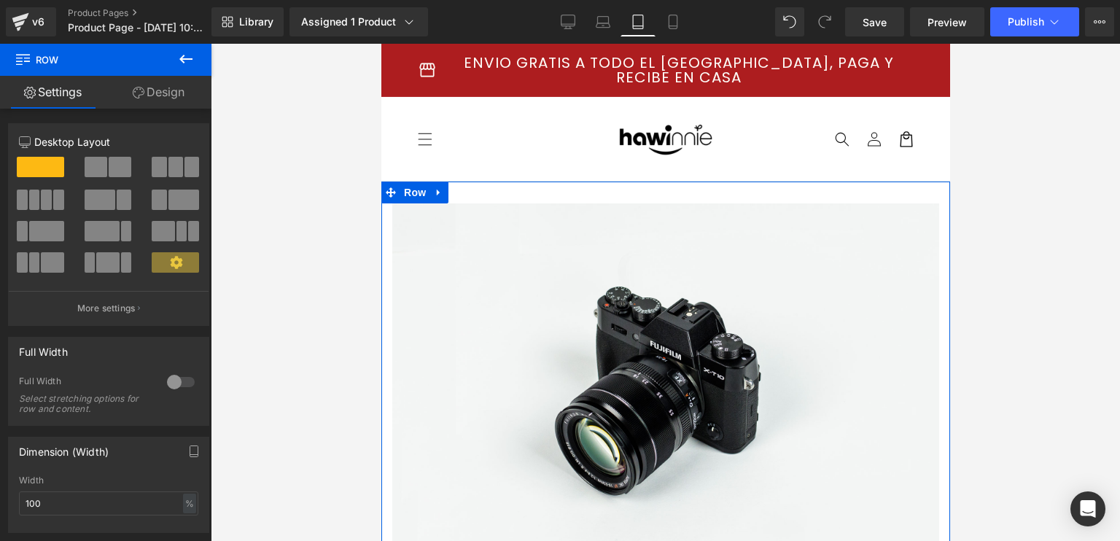
click at [147, 95] on link "Design" at bounding box center [159, 92] width 106 height 33
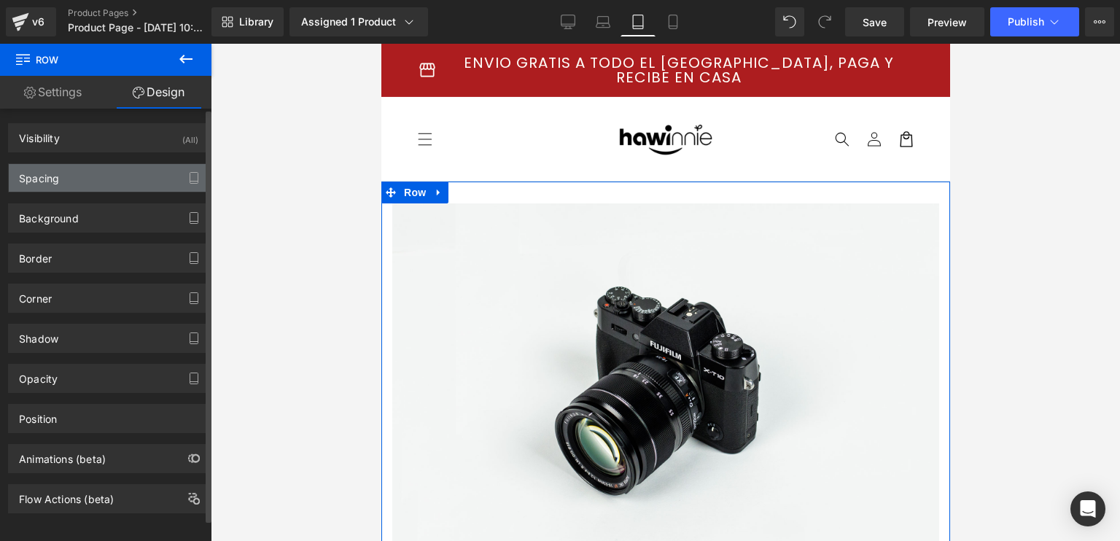
click at [120, 180] on div "Spacing" at bounding box center [109, 178] width 200 height 28
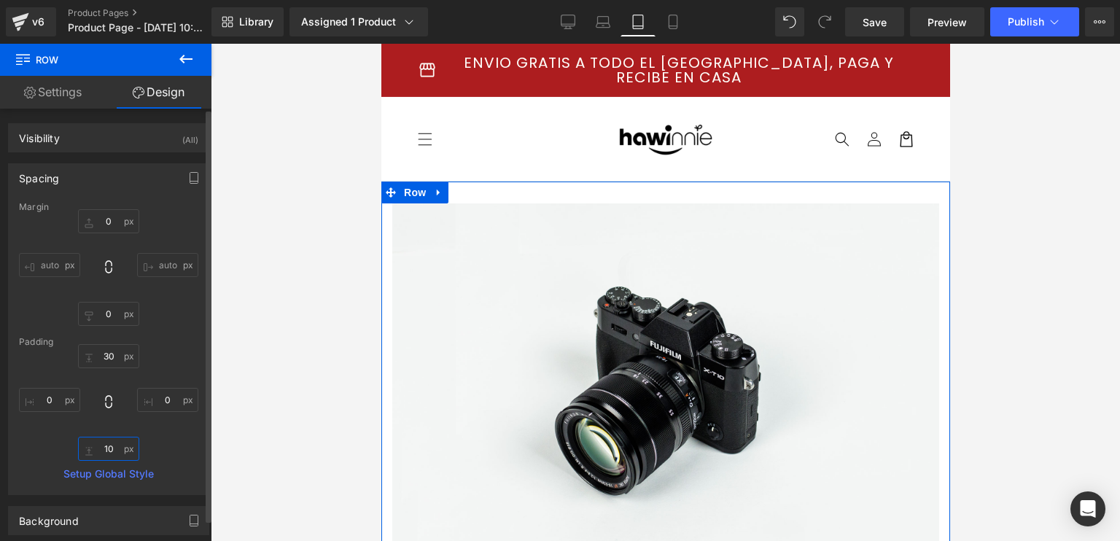
click at [106, 452] on input "10" at bounding box center [108, 449] width 61 height 24
type input "0"
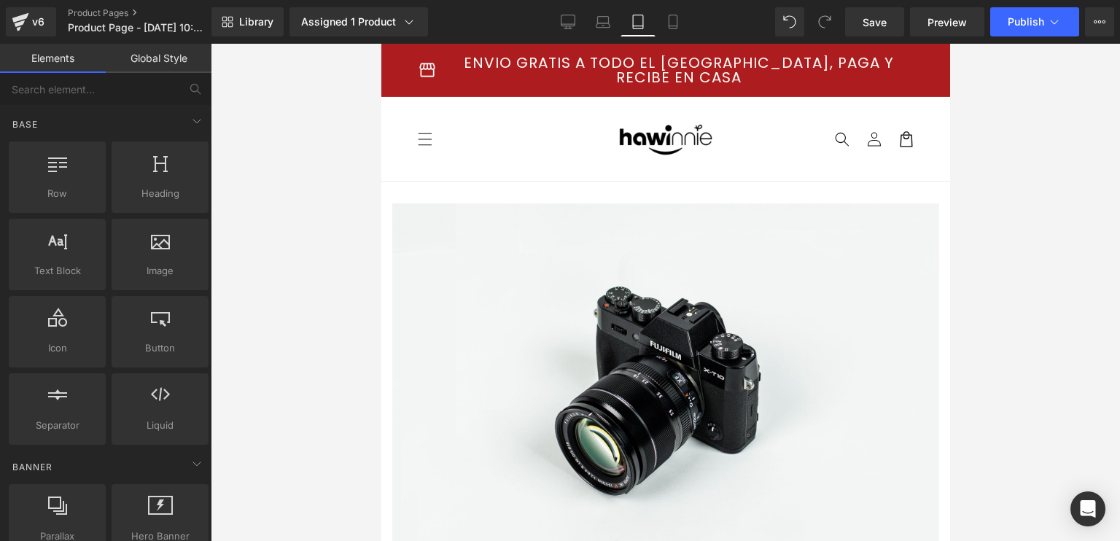
click at [244, 340] on div at bounding box center [665, 292] width 909 height 497
click at [154, 72] on link "Global Style" at bounding box center [159, 58] width 106 height 29
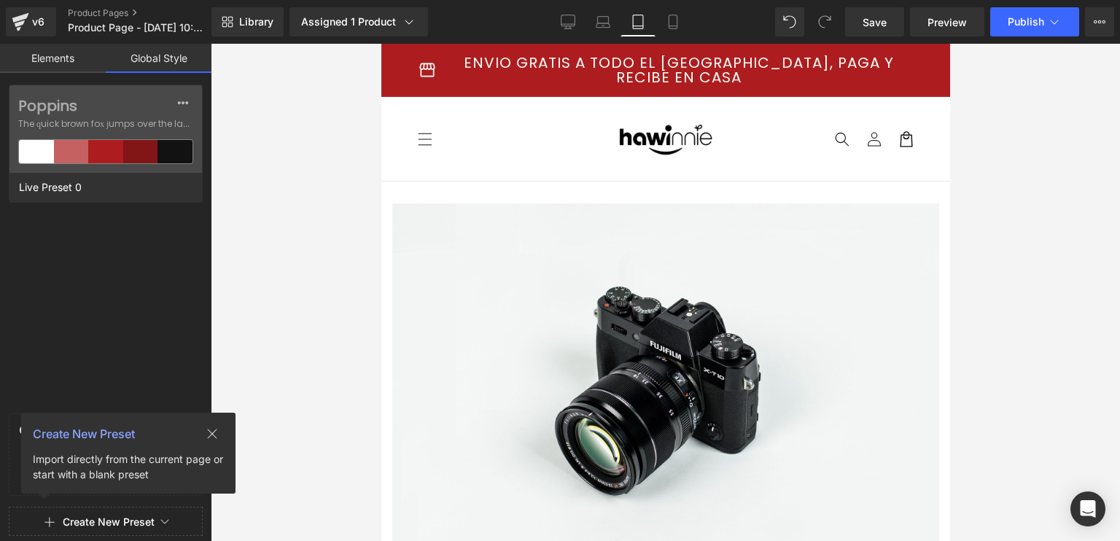
click at [149, 62] on link "Global Style" at bounding box center [159, 58] width 106 height 29
click at [86, 62] on link "Elements" at bounding box center [53, 58] width 106 height 29
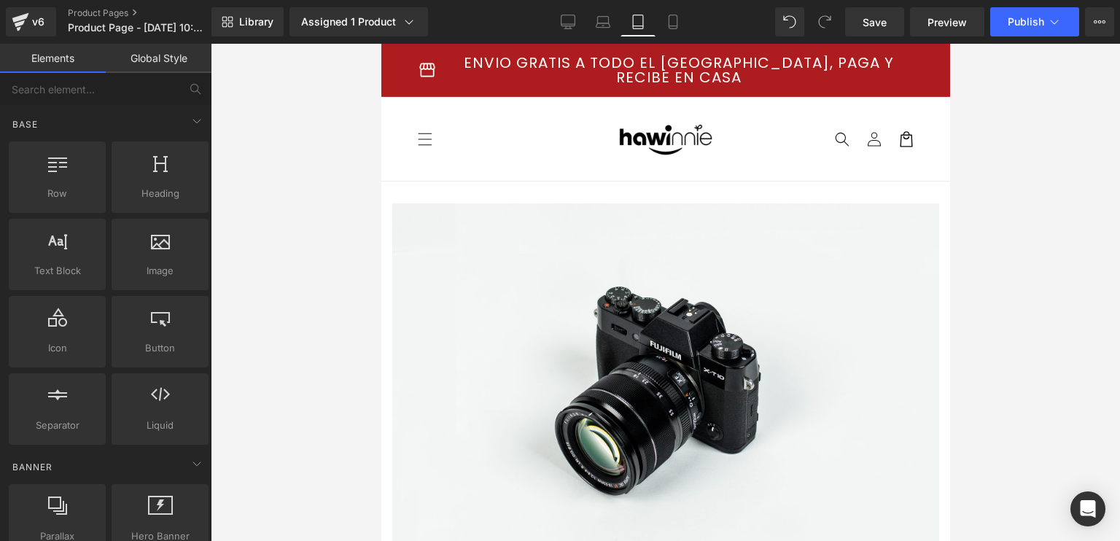
click at [146, 63] on link "Global Style" at bounding box center [159, 58] width 106 height 29
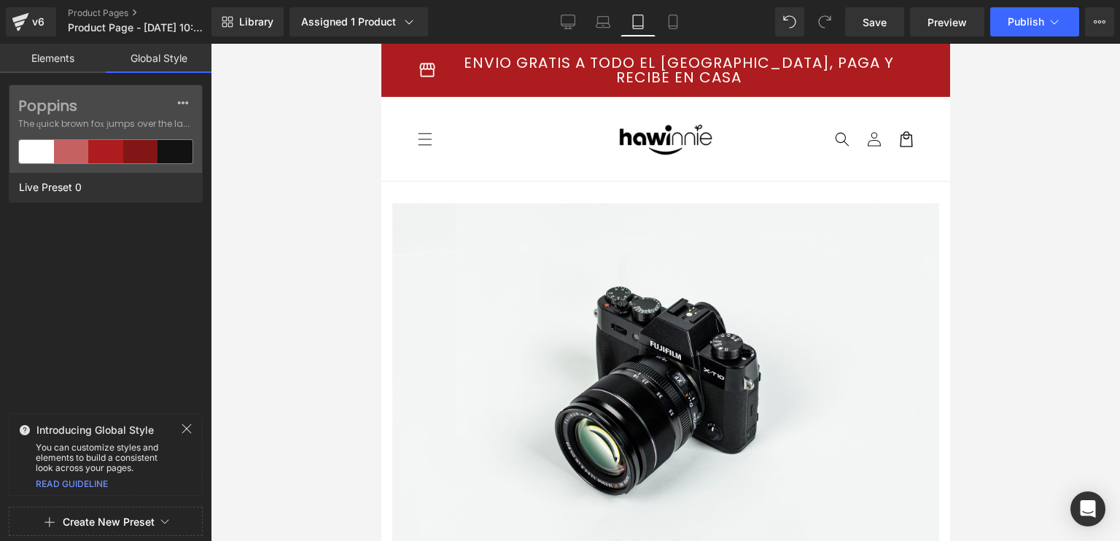
click at [499, 157] on header "Menu Inicio Catálogo Contacto Iniciar sesión Inicio Catálogo Contacto" at bounding box center [664, 139] width 568 height 84
click at [517, 181] on div "Image Row" at bounding box center [664, 373] width 568 height 384
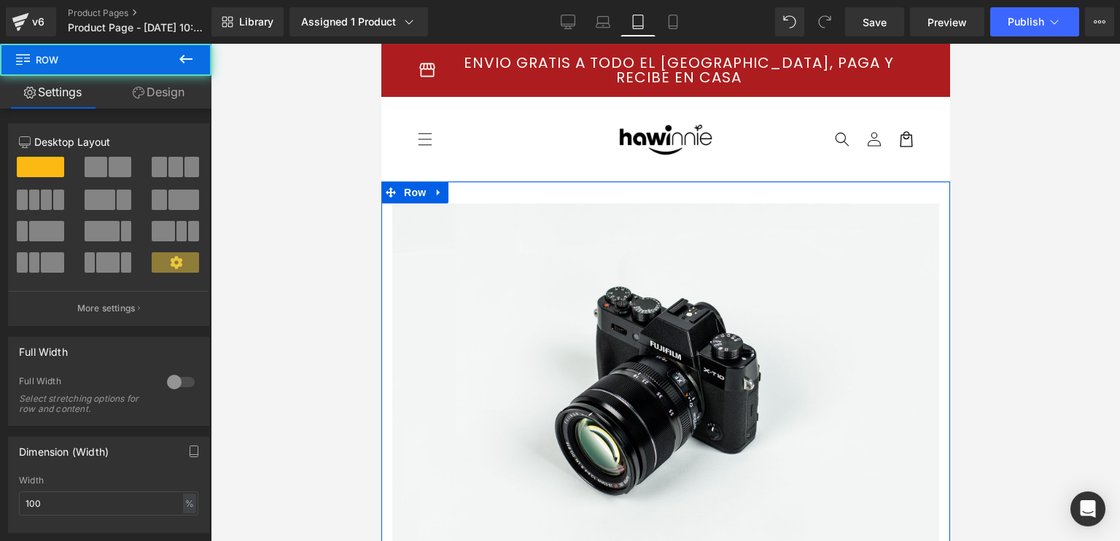
click at [160, 94] on link "Design" at bounding box center [159, 92] width 106 height 33
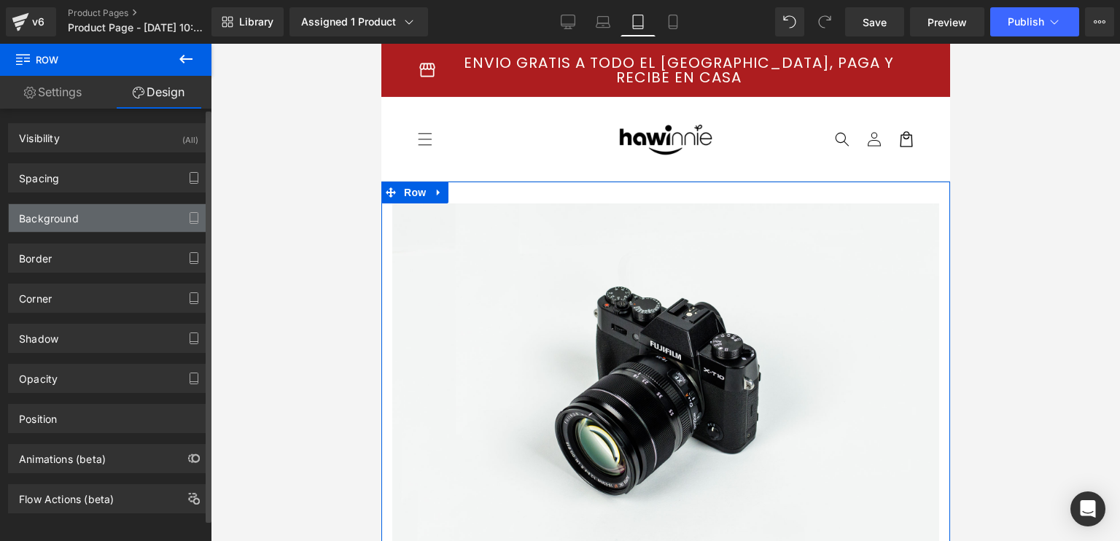
type input "0"
type input "30"
type input "0"
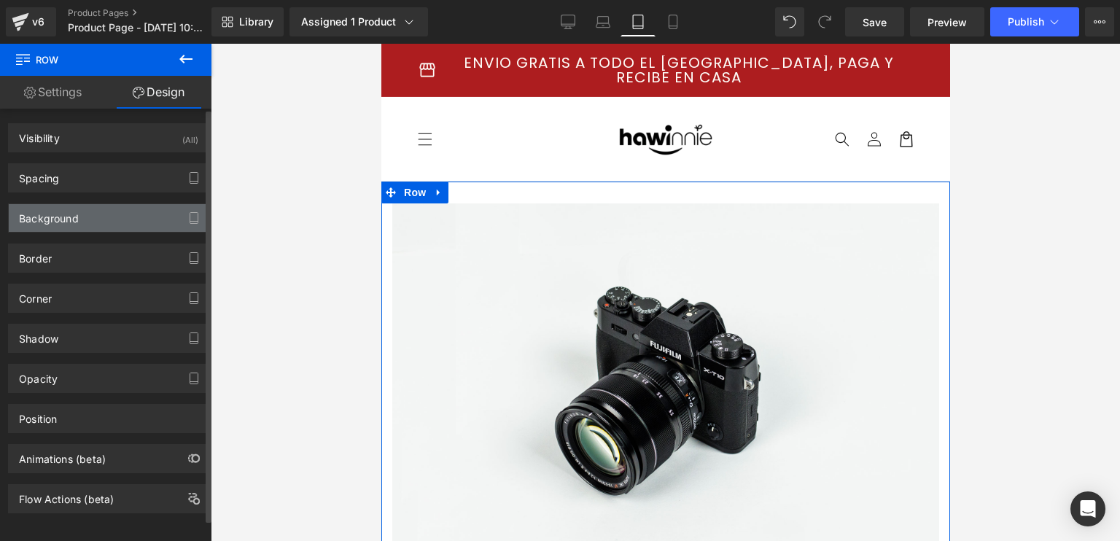
type input "0"
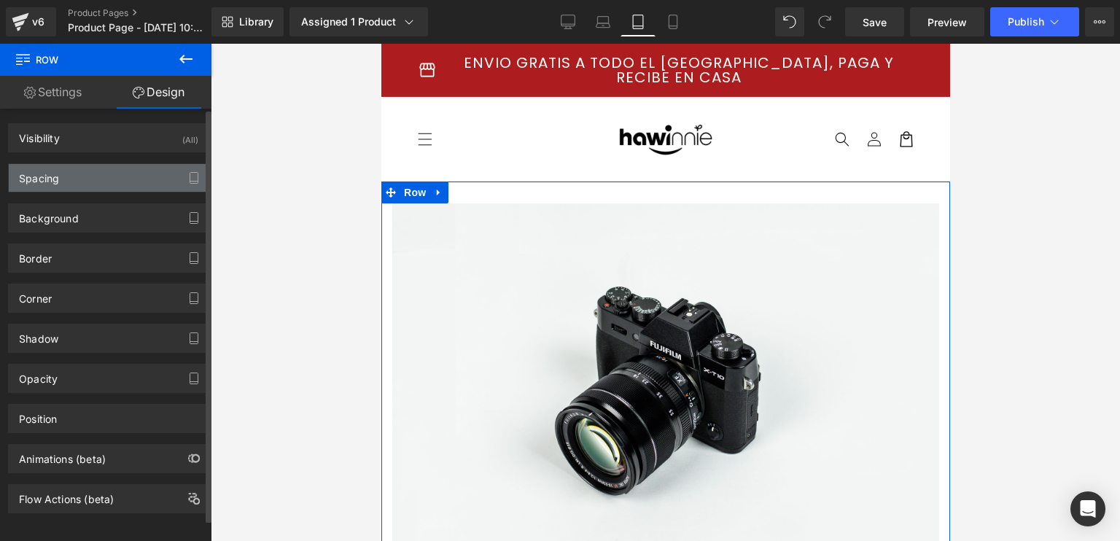
click at [71, 186] on div "Spacing" at bounding box center [109, 178] width 200 height 28
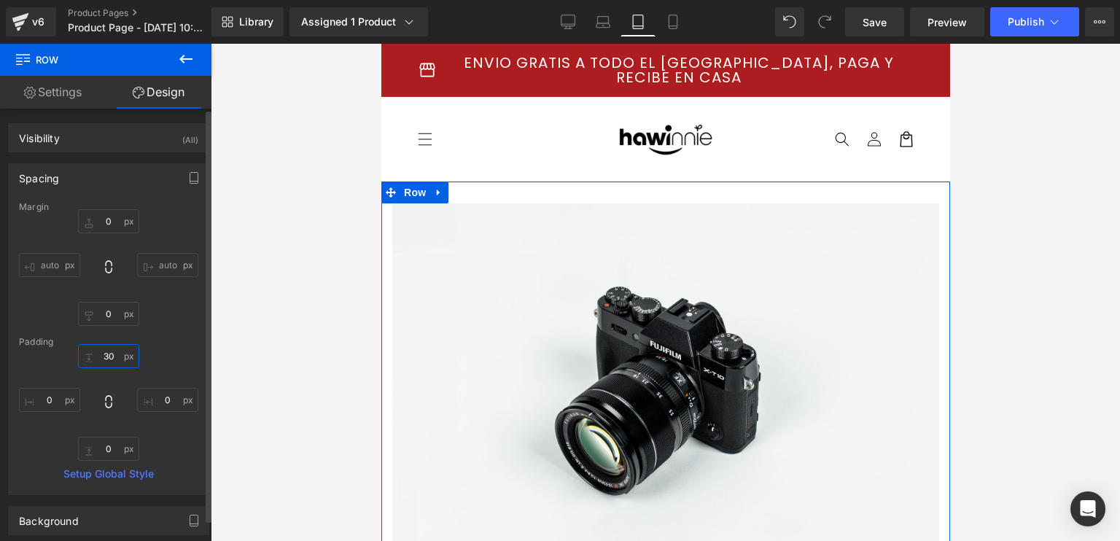
click at [120, 352] on input "30" at bounding box center [108, 356] width 61 height 24
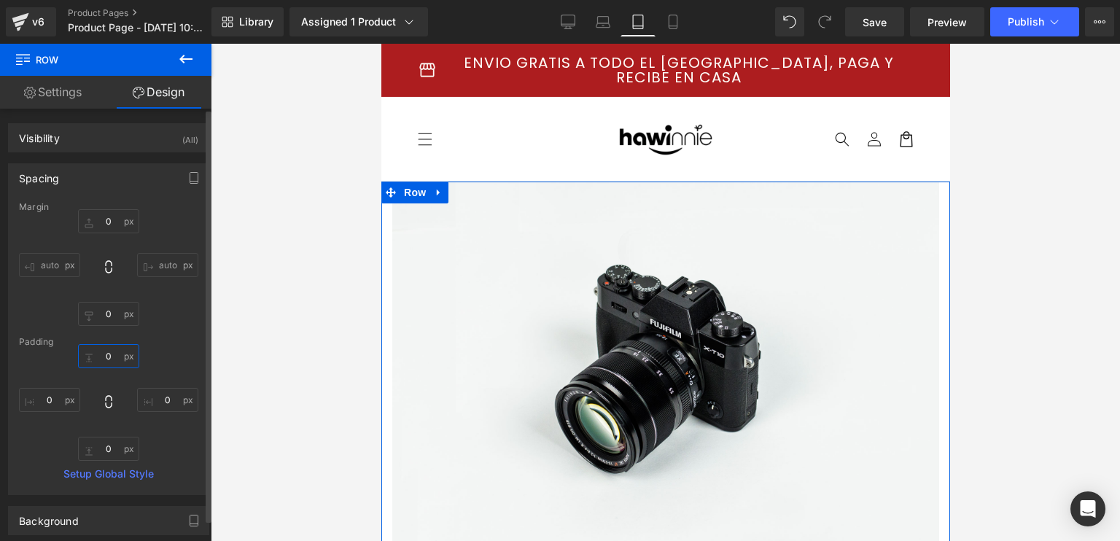
type input "0"
click at [166, 155] on div "Spacing [GEOGRAPHIC_DATA] 0px 0 auto auto 0px 0 auto auto [GEOGRAPHIC_DATA] 0 0…" at bounding box center [109, 323] width 218 height 343
click at [99, 86] on link "Settings" at bounding box center [53, 92] width 106 height 33
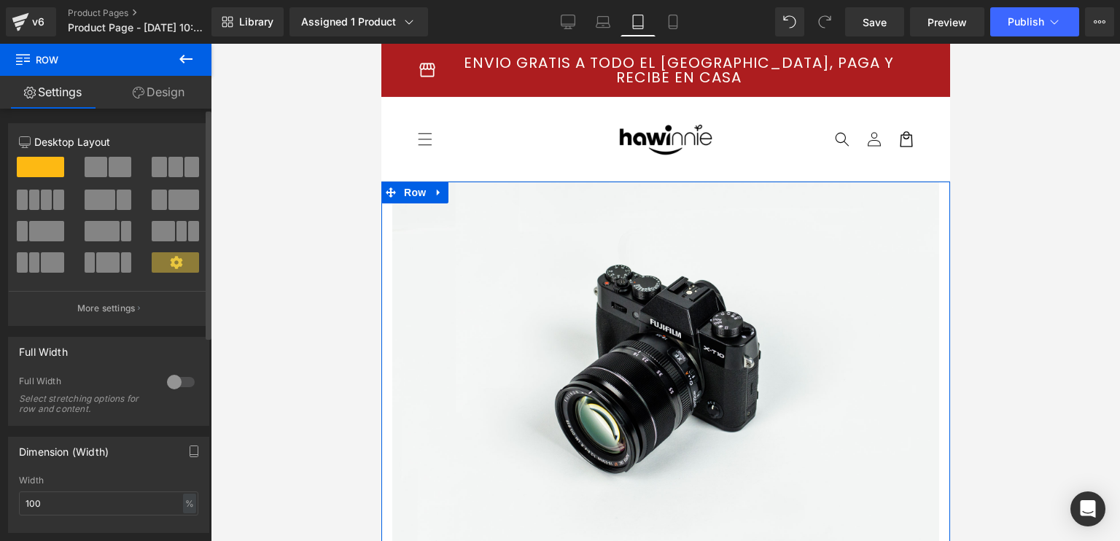
click at [172, 384] on div at bounding box center [180, 381] width 35 height 23
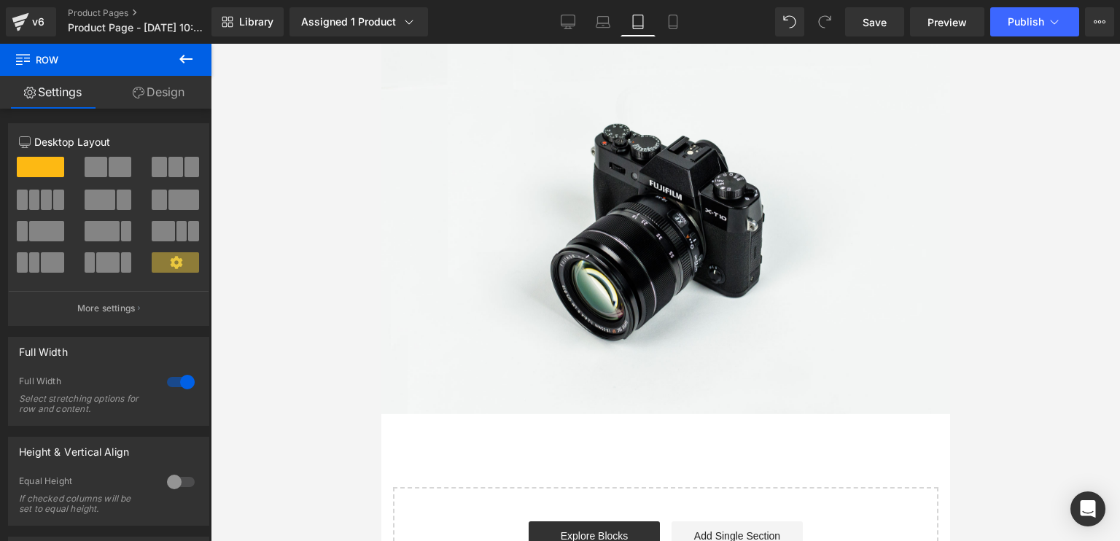
scroll to position [73, 0]
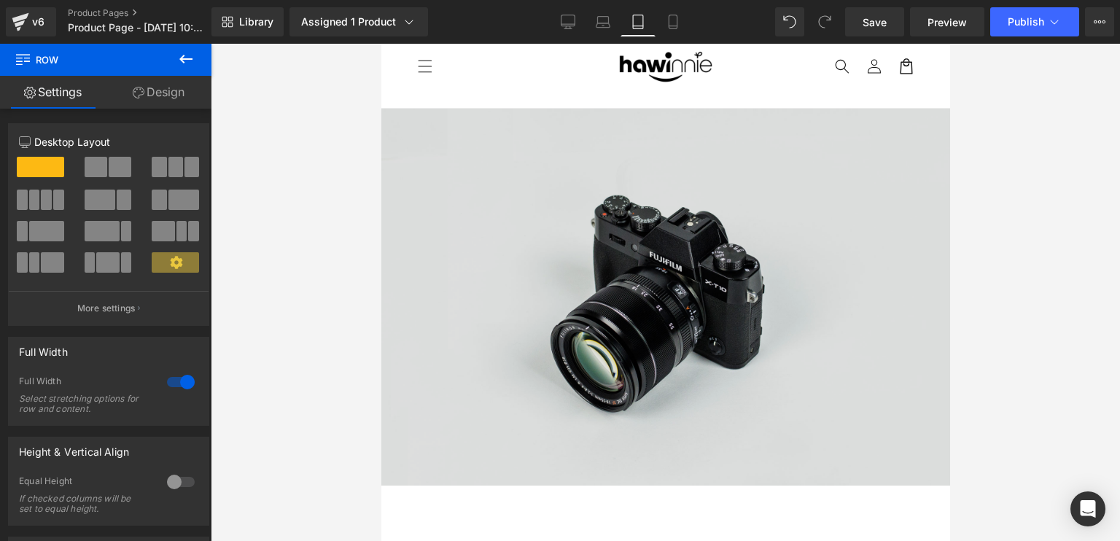
click at [788, 270] on img at bounding box center [664, 297] width 568 height 377
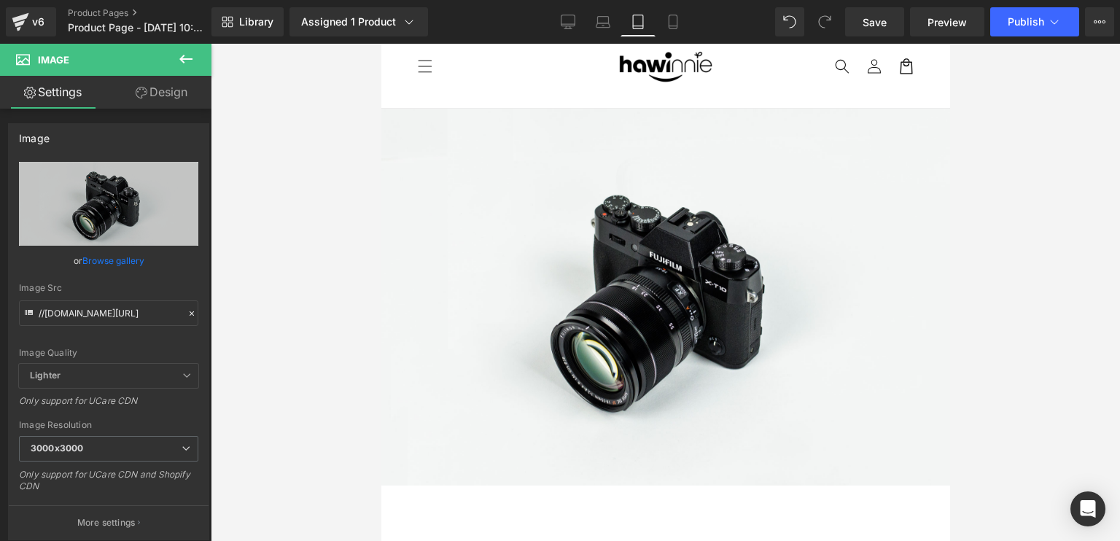
click at [182, 61] on icon at bounding box center [185, 59] width 13 height 9
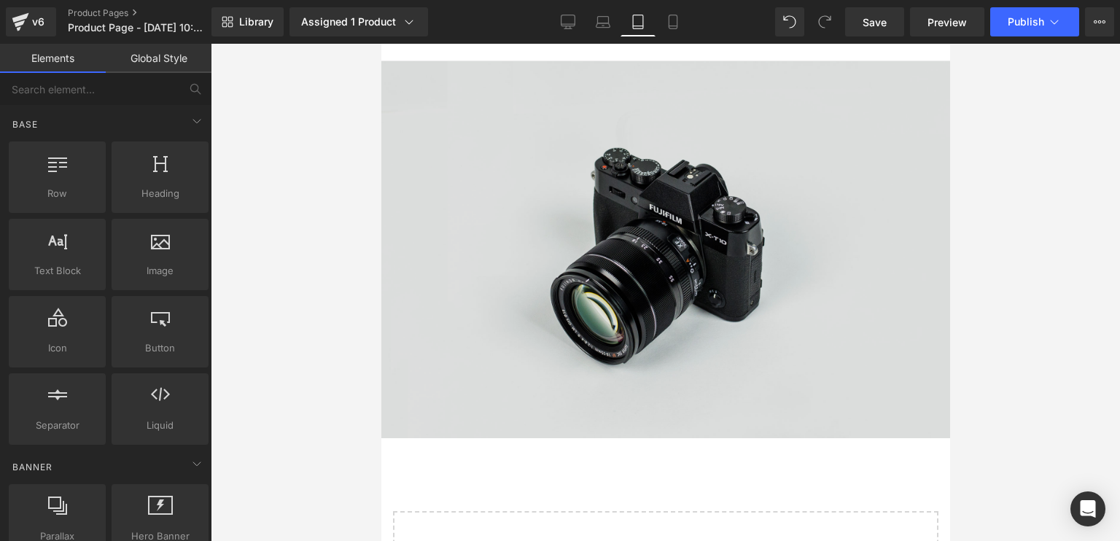
click at [603, 188] on img at bounding box center [664, 249] width 568 height 377
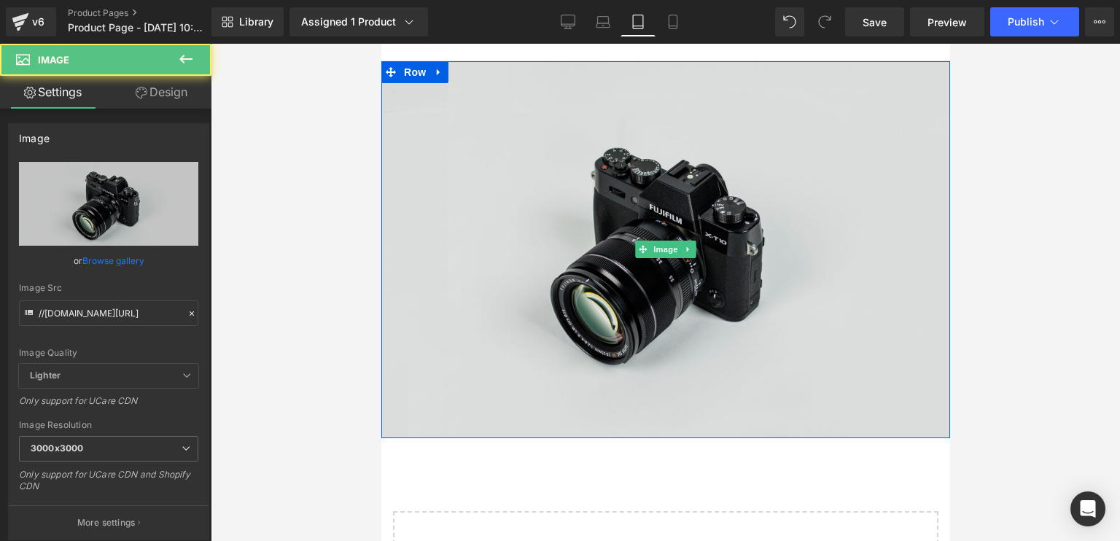
scroll to position [146, 0]
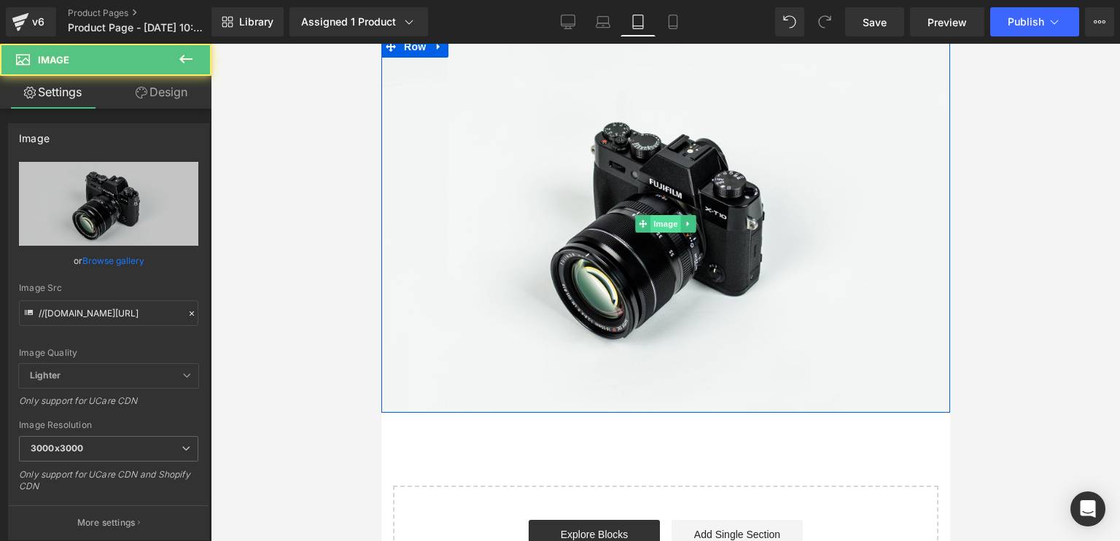
click at [650, 215] on span "Image" at bounding box center [664, 223] width 31 height 17
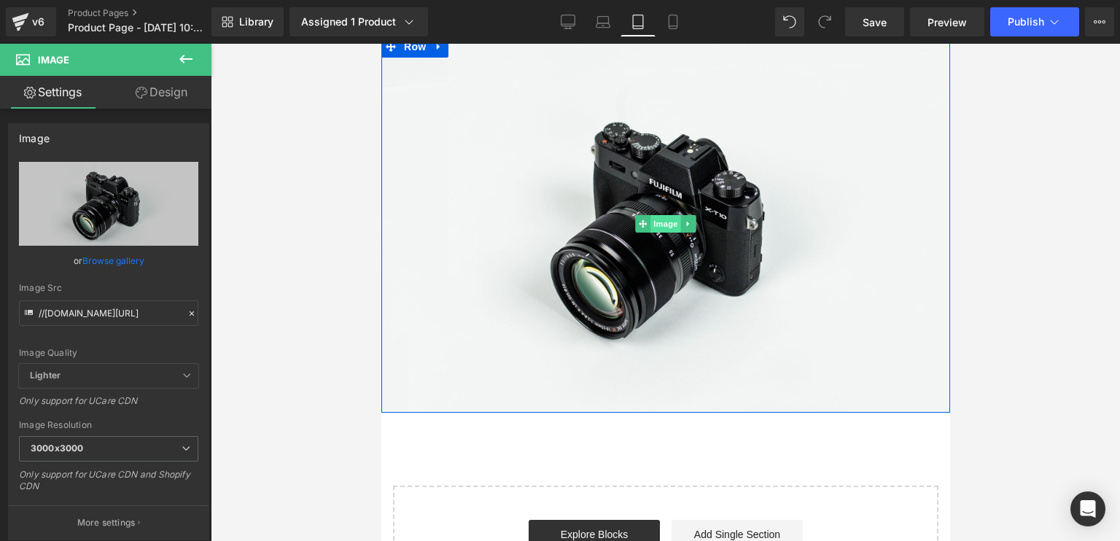
click at [657, 215] on span "Image" at bounding box center [664, 223] width 31 height 17
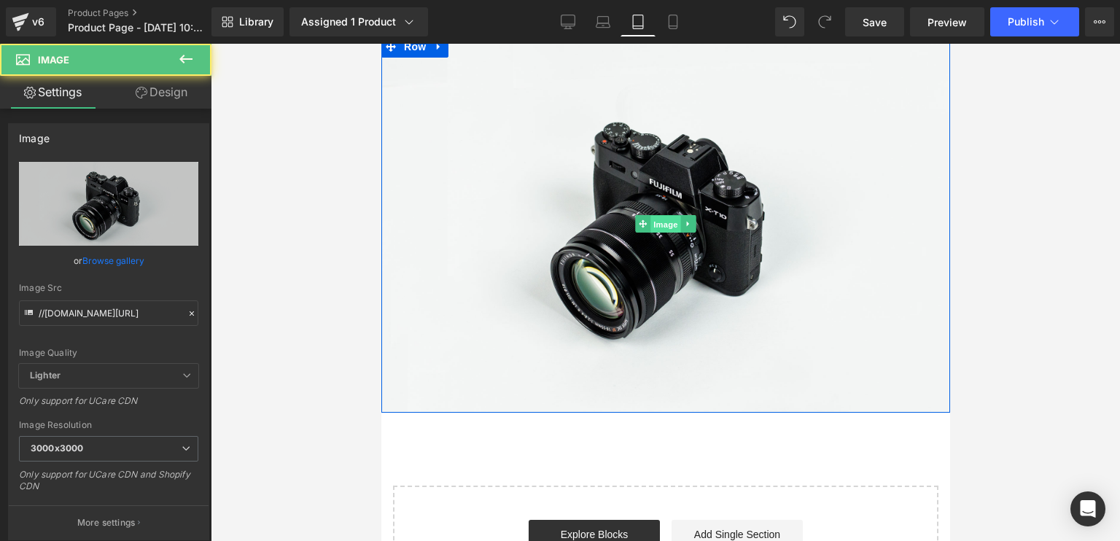
click at [668, 216] on span "Image" at bounding box center [664, 224] width 31 height 17
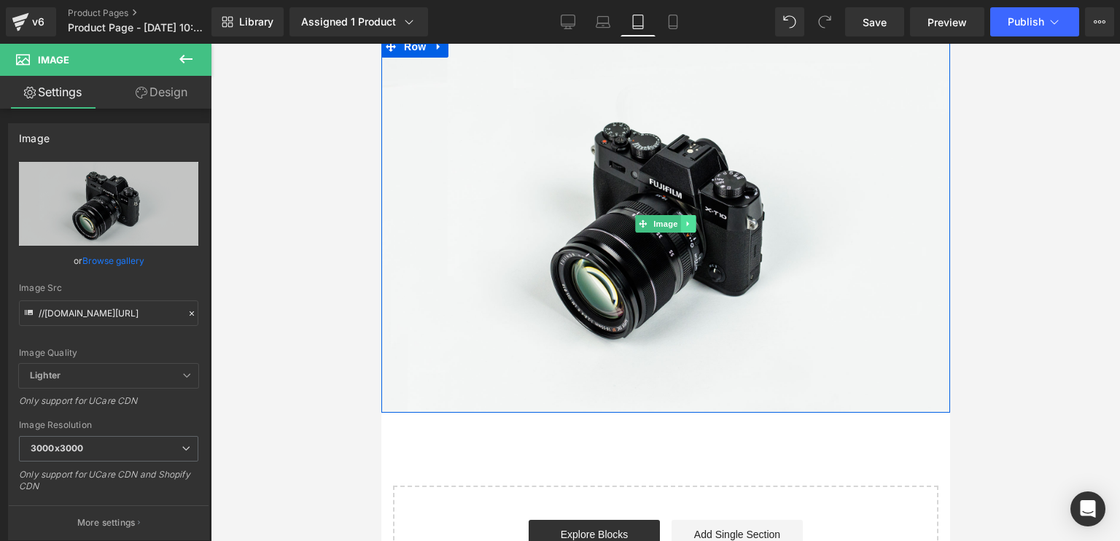
click at [684, 215] on link at bounding box center [687, 223] width 15 height 17
click at [660, 219] on icon at bounding box center [664, 223] width 8 height 9
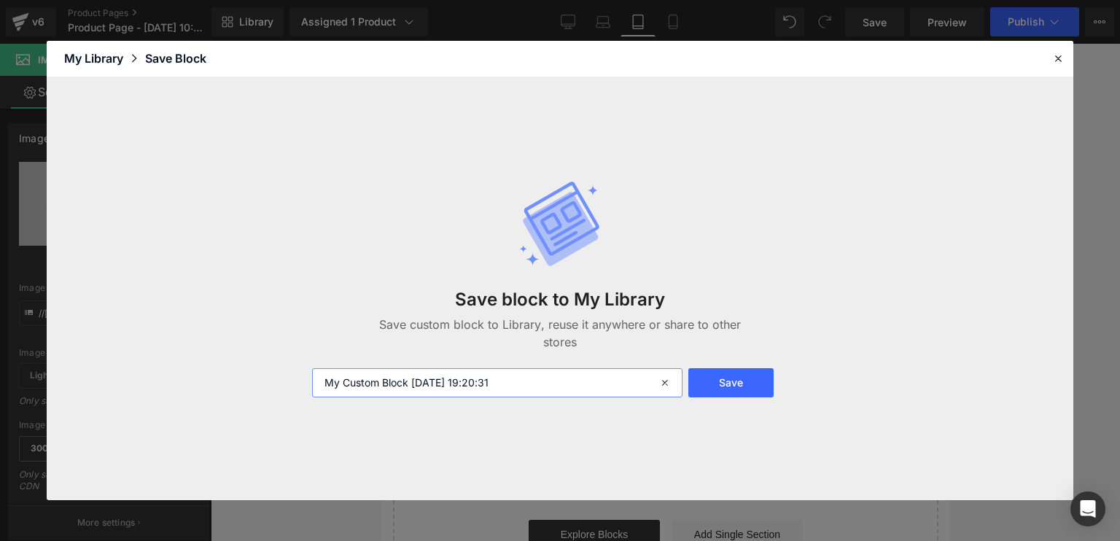
drag, startPoint x: 531, startPoint y: 372, endPoint x: 413, endPoint y: 379, distance: 118.3
click at [413, 379] on input "My Custom Block [DATE] 19:20:31" at bounding box center [497, 382] width 370 height 29
click at [738, 382] on button "Save" at bounding box center [730, 382] width 85 height 29
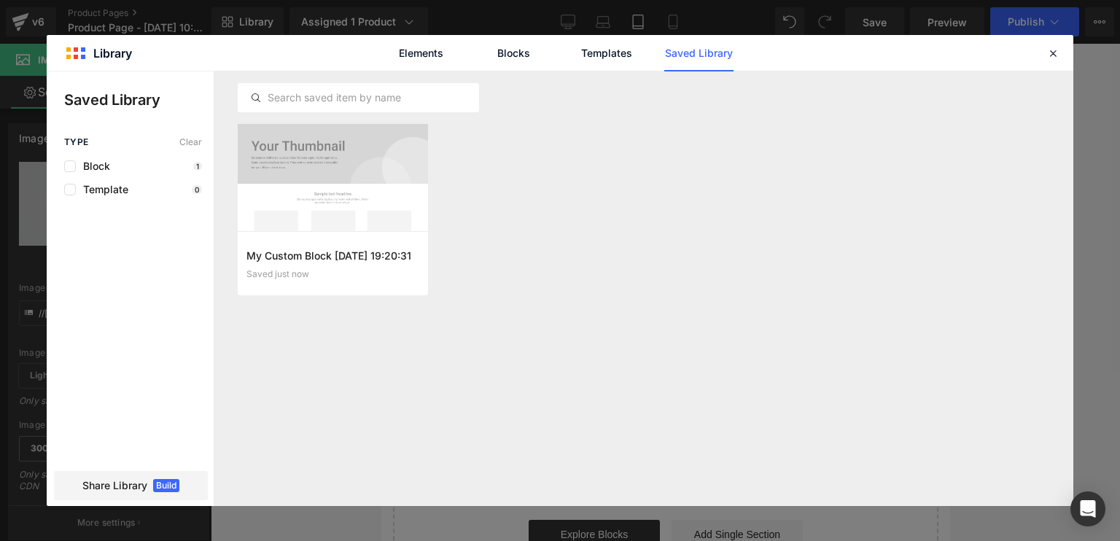
click at [517, 206] on div "My Custom Block [DATE] 19:20:31 Saved just now Add to page" at bounding box center [644, 218] width 812 height 189
click at [423, 49] on link "Elements" at bounding box center [420, 53] width 69 height 36
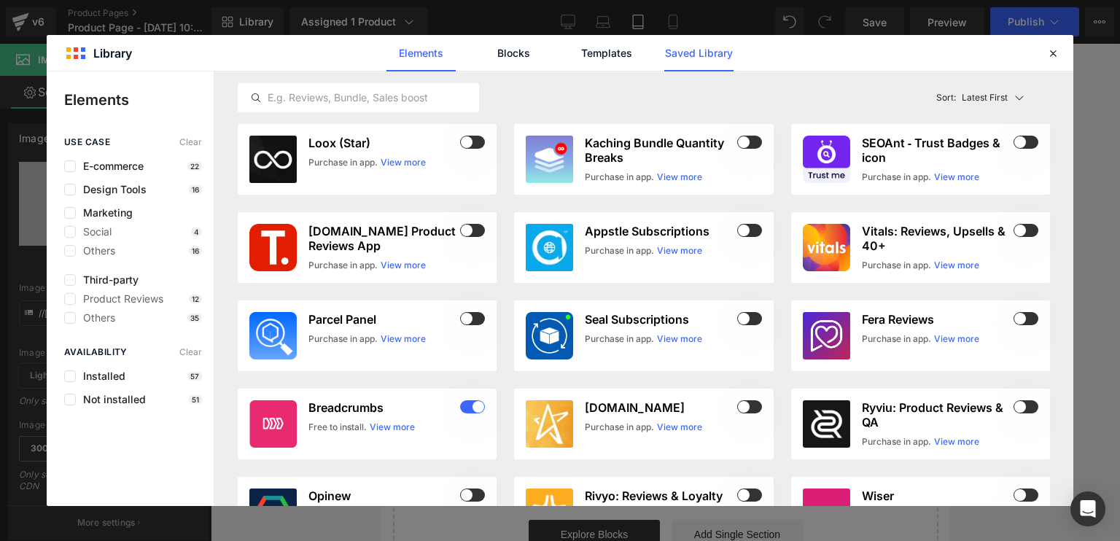
click at [689, 56] on link "Saved Library" at bounding box center [698, 53] width 69 height 36
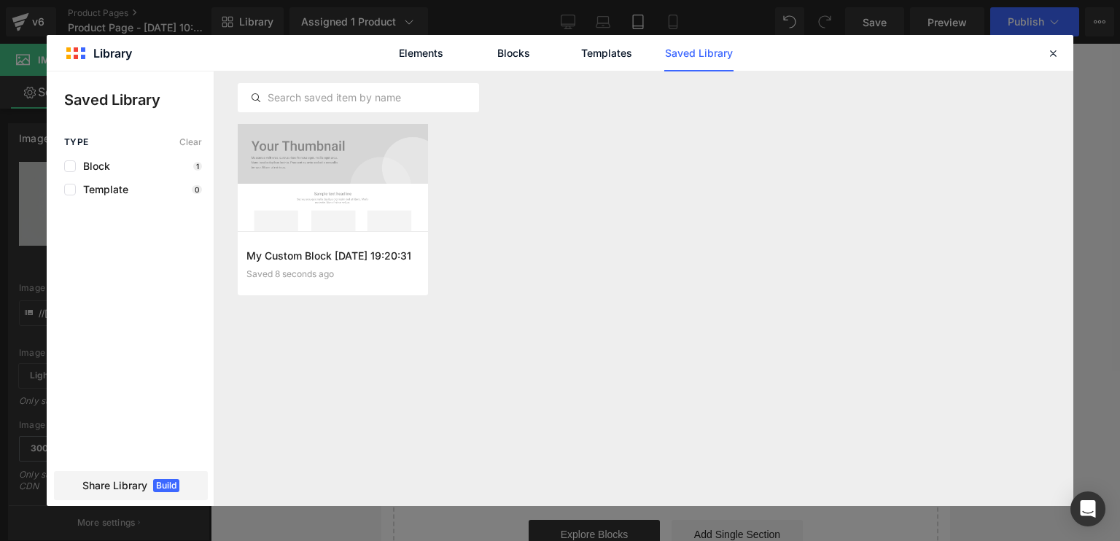
click at [1043, 47] on div "Elements Blocks Templates Saved Library" at bounding box center [560, 53] width 1026 height 36
click at [1050, 50] on icon at bounding box center [1052, 53] width 13 height 13
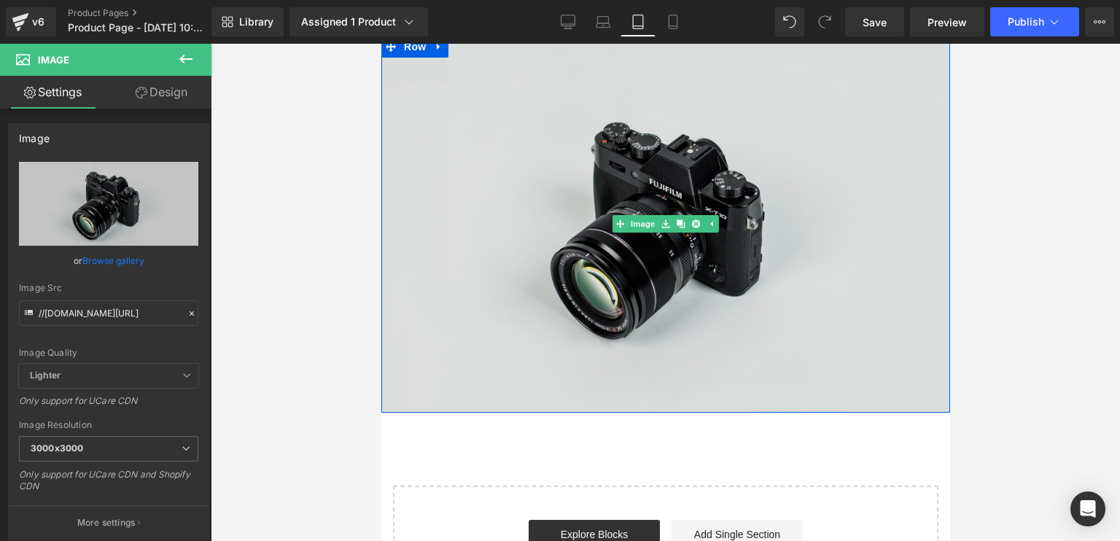
scroll to position [0, 0]
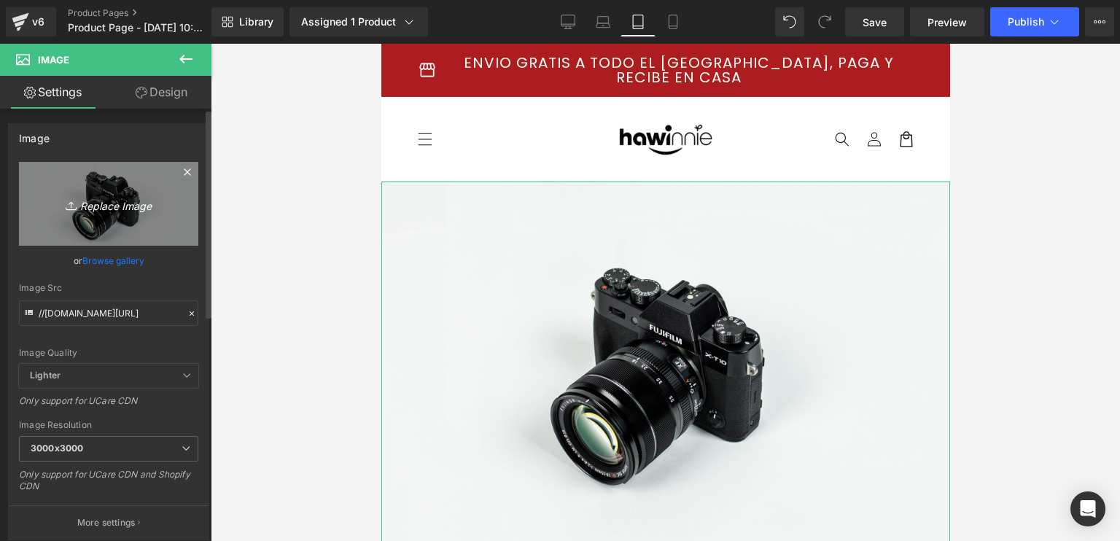
click at [111, 206] on icon "Replace Image" at bounding box center [108, 204] width 117 height 18
click at [120, 224] on link "Replace Image" at bounding box center [108, 204] width 179 height 84
type input "C:\fakepath\ChatGPT Image 31 ago 2025, 07_19_08 p.m..png"
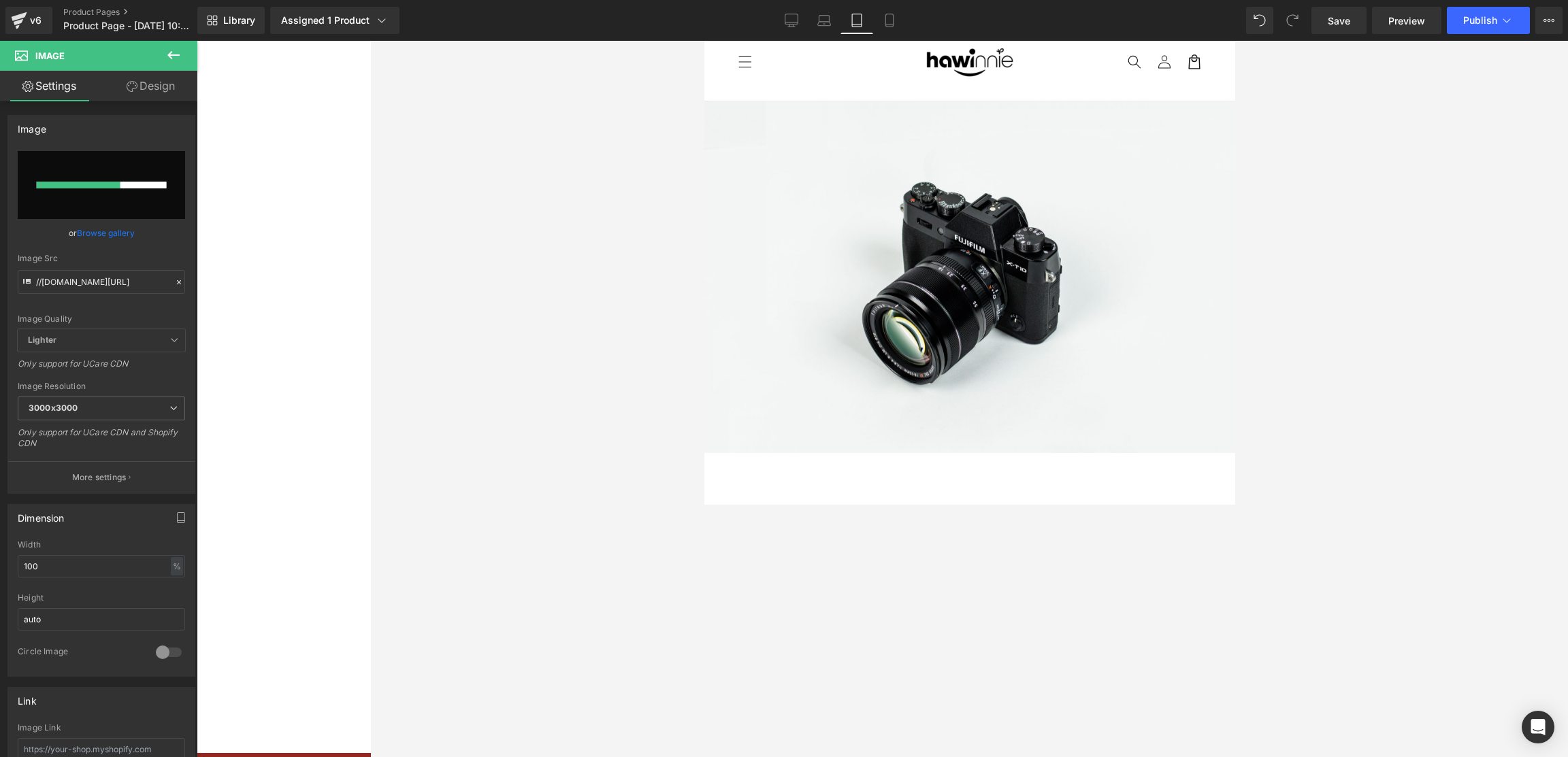
scroll to position [68, 0]
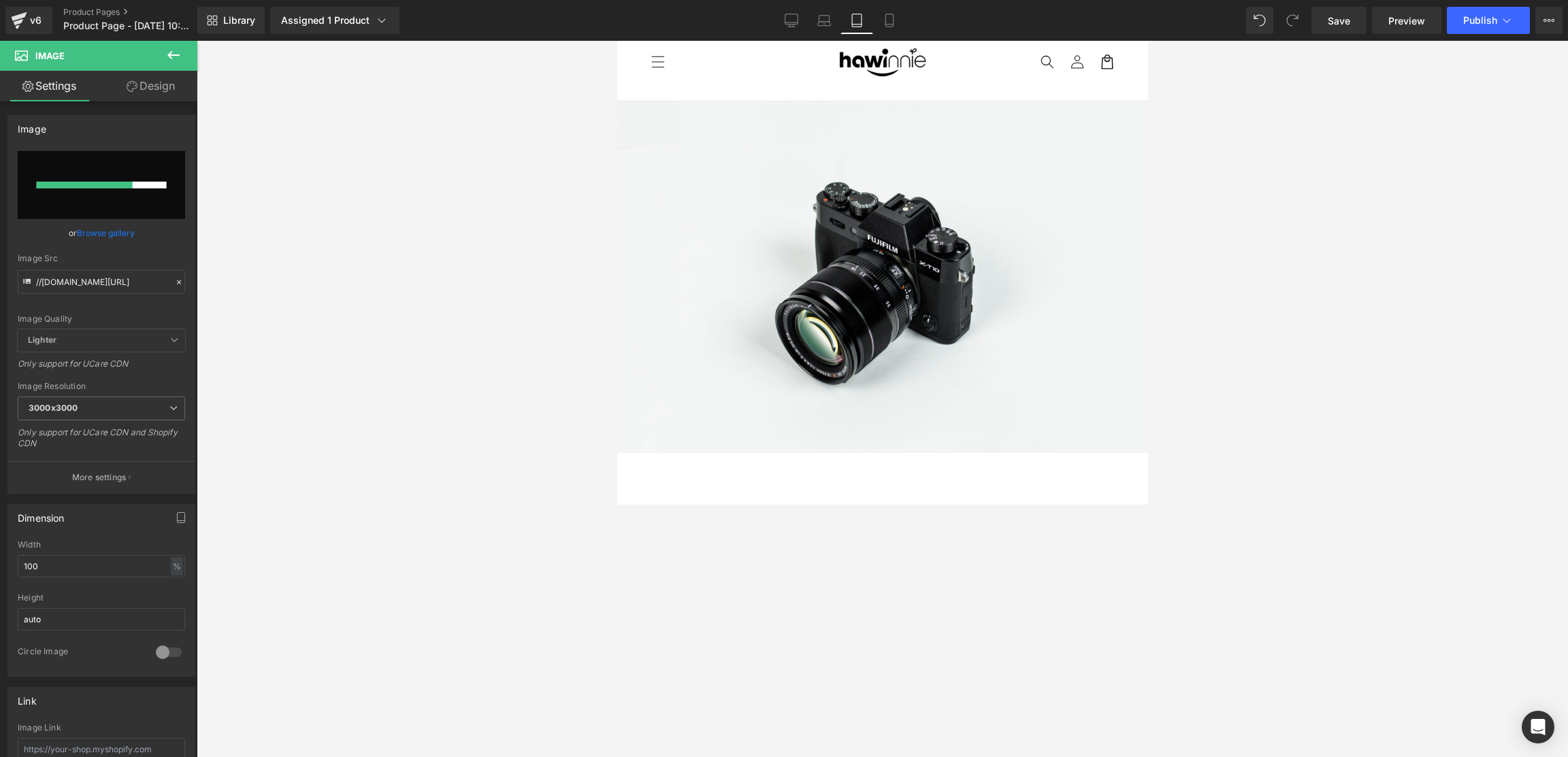
click at [1045, 298] on div at bounding box center [883, 399] width 1372 height 716
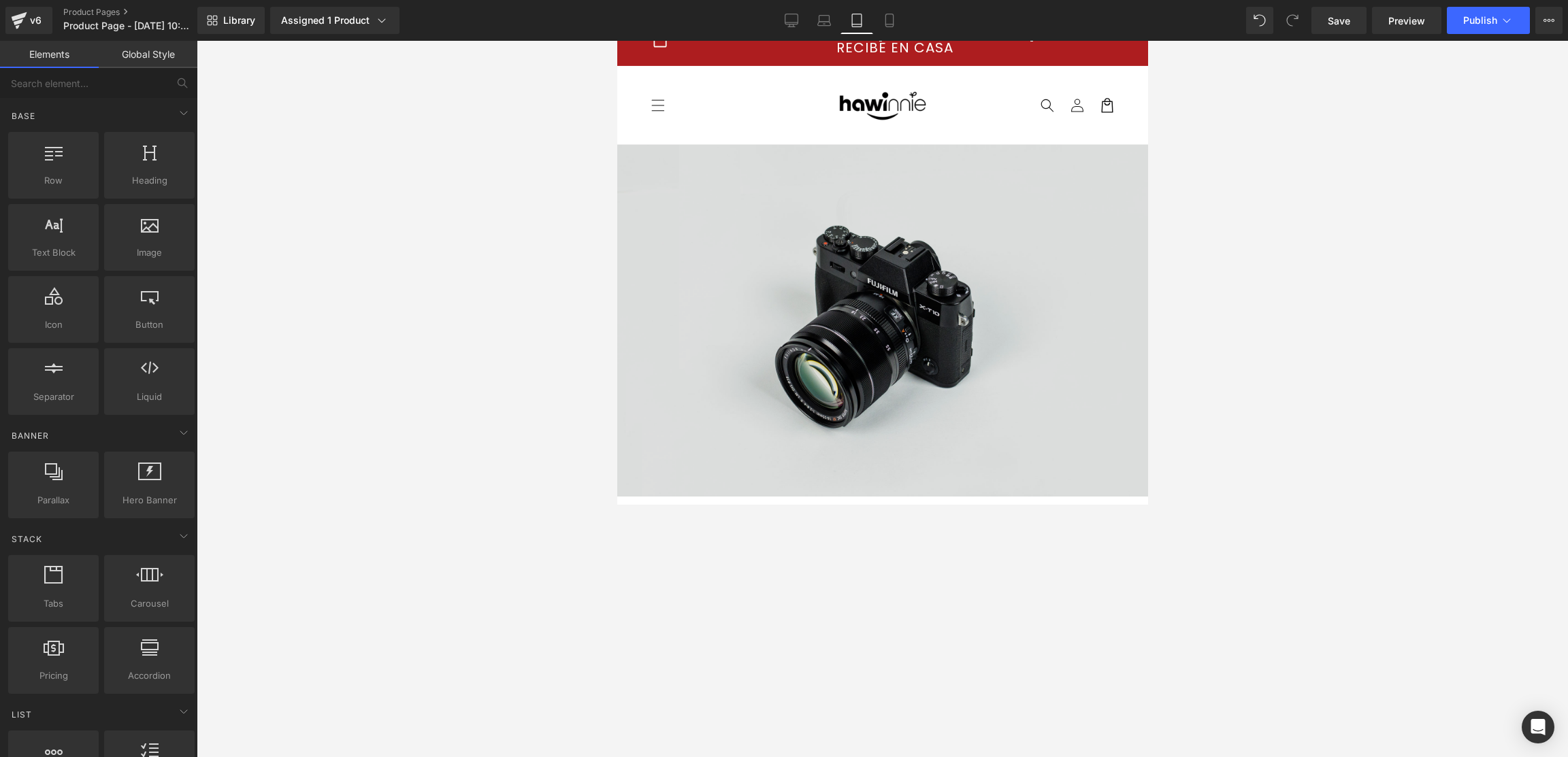
scroll to position [0, 0]
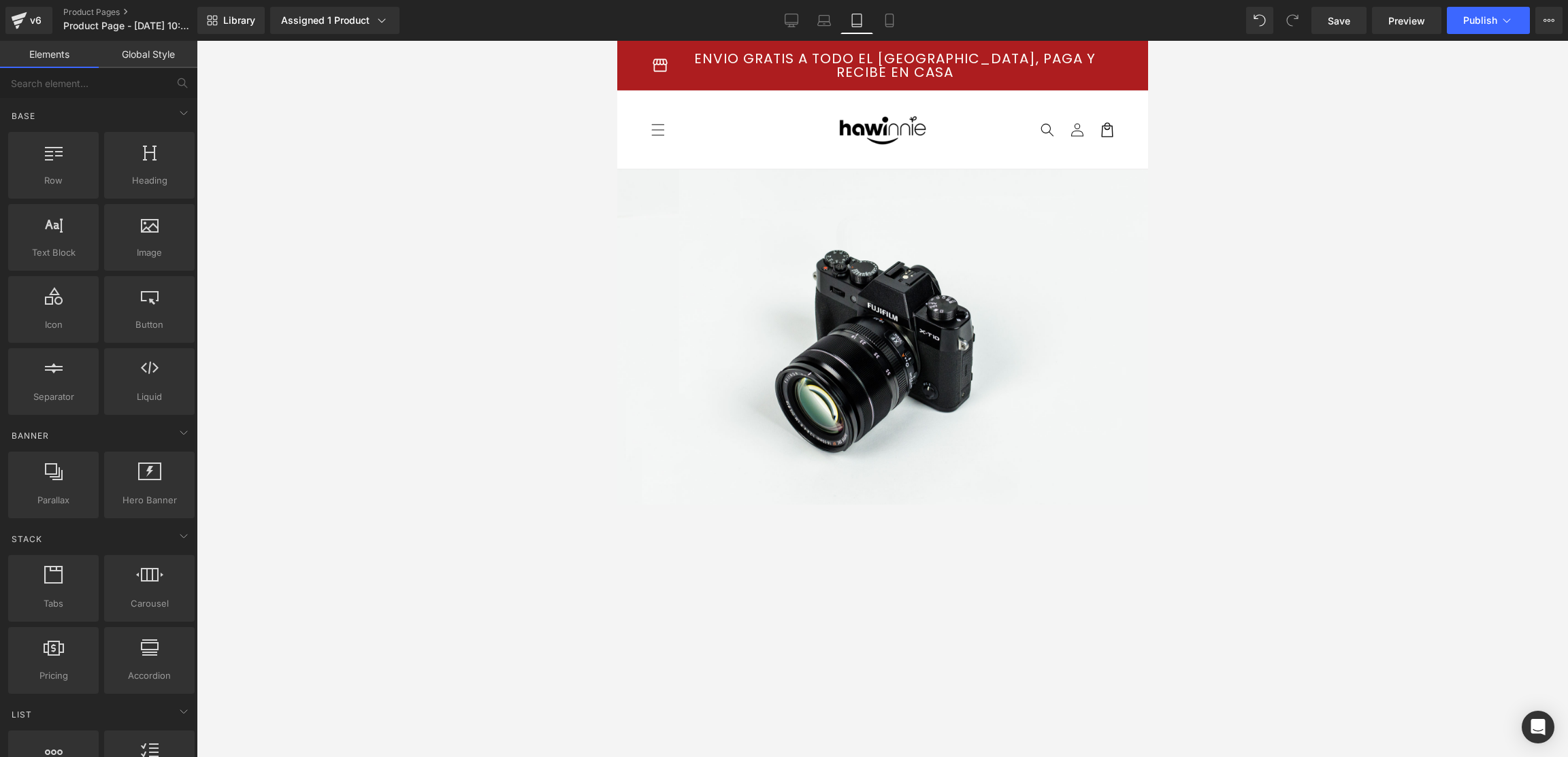
click at [908, 21] on div "Library Assigned 1 Product Product Preview Parches GLP-1 Manage assigned produc…" at bounding box center [883, 20] width 1371 height 27
click at [893, 19] on icon at bounding box center [889, 21] width 7 height 13
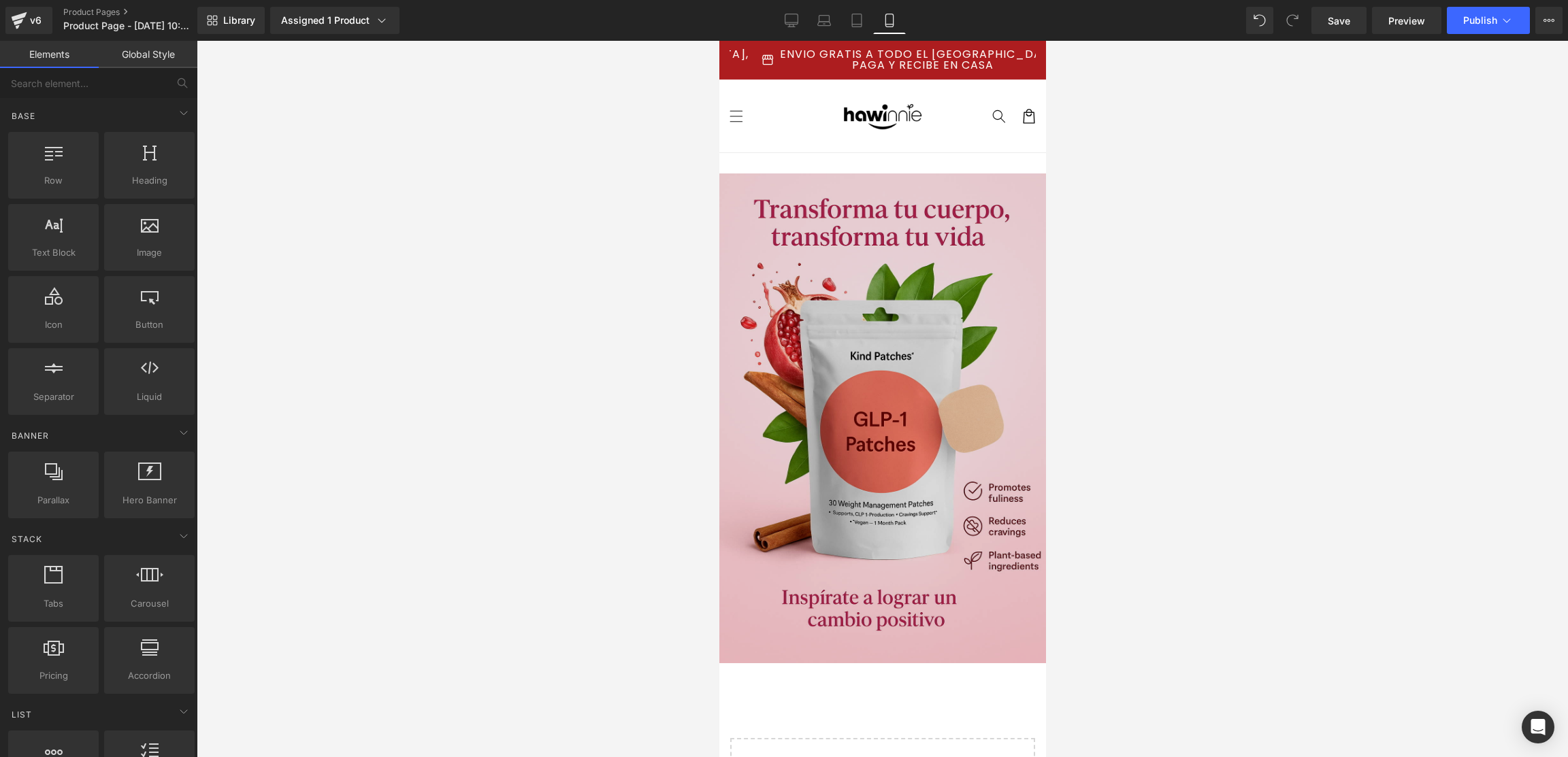
click at [996, 216] on img at bounding box center [883, 418] width 327 height 490
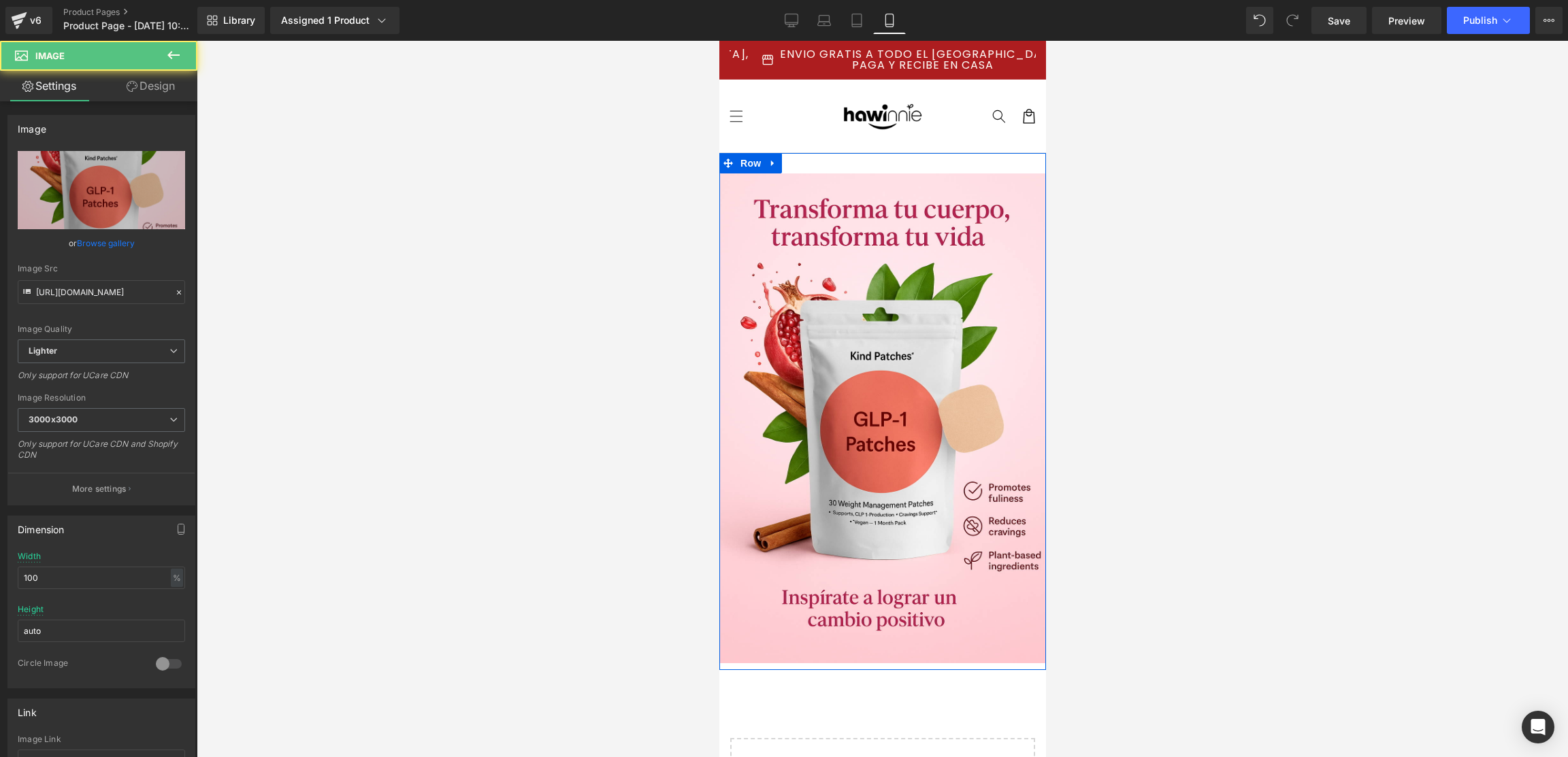
click at [948, 162] on div "Image Row" at bounding box center [883, 412] width 327 height 517
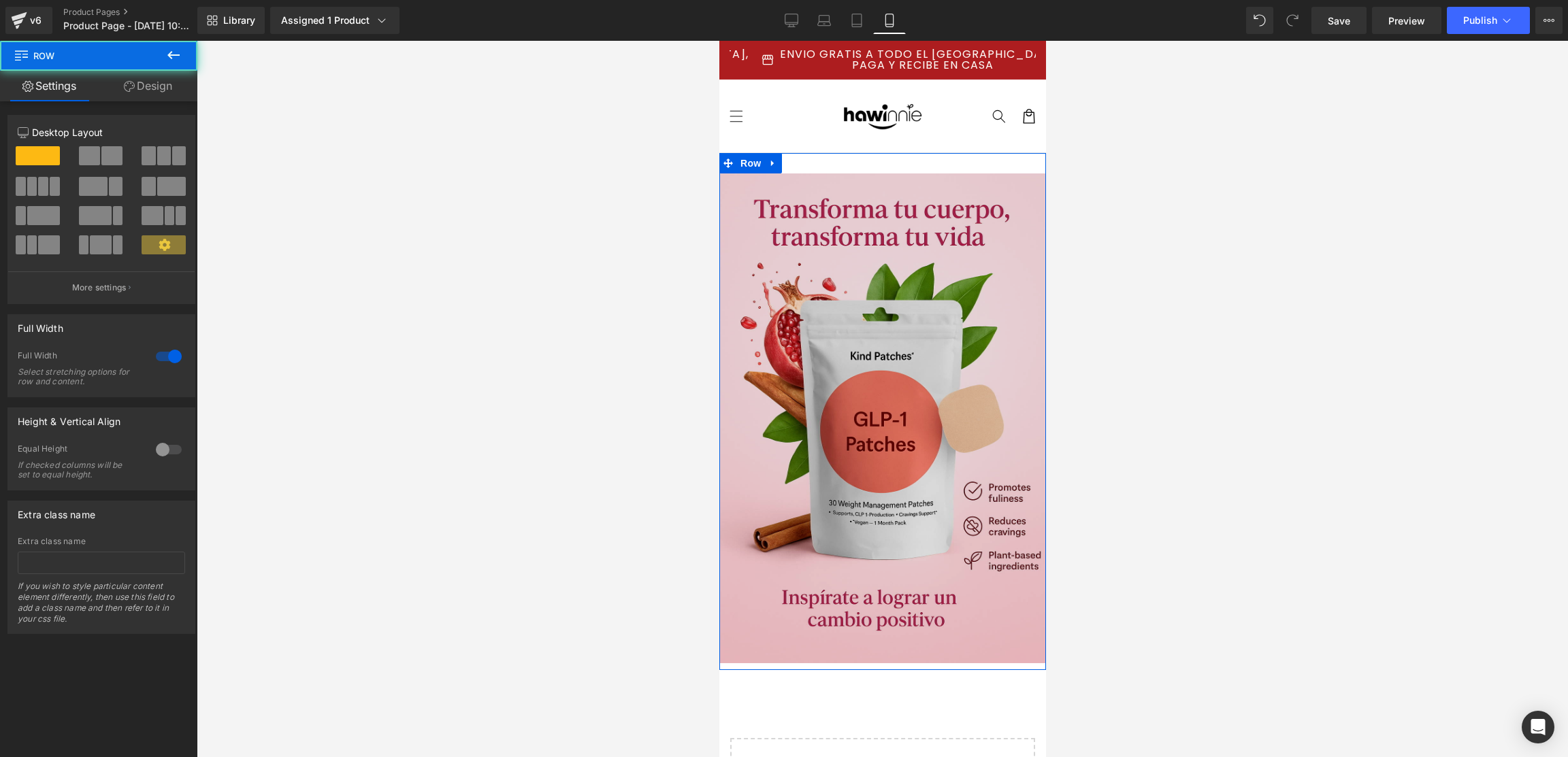
click at [941, 189] on img at bounding box center [883, 418] width 327 height 490
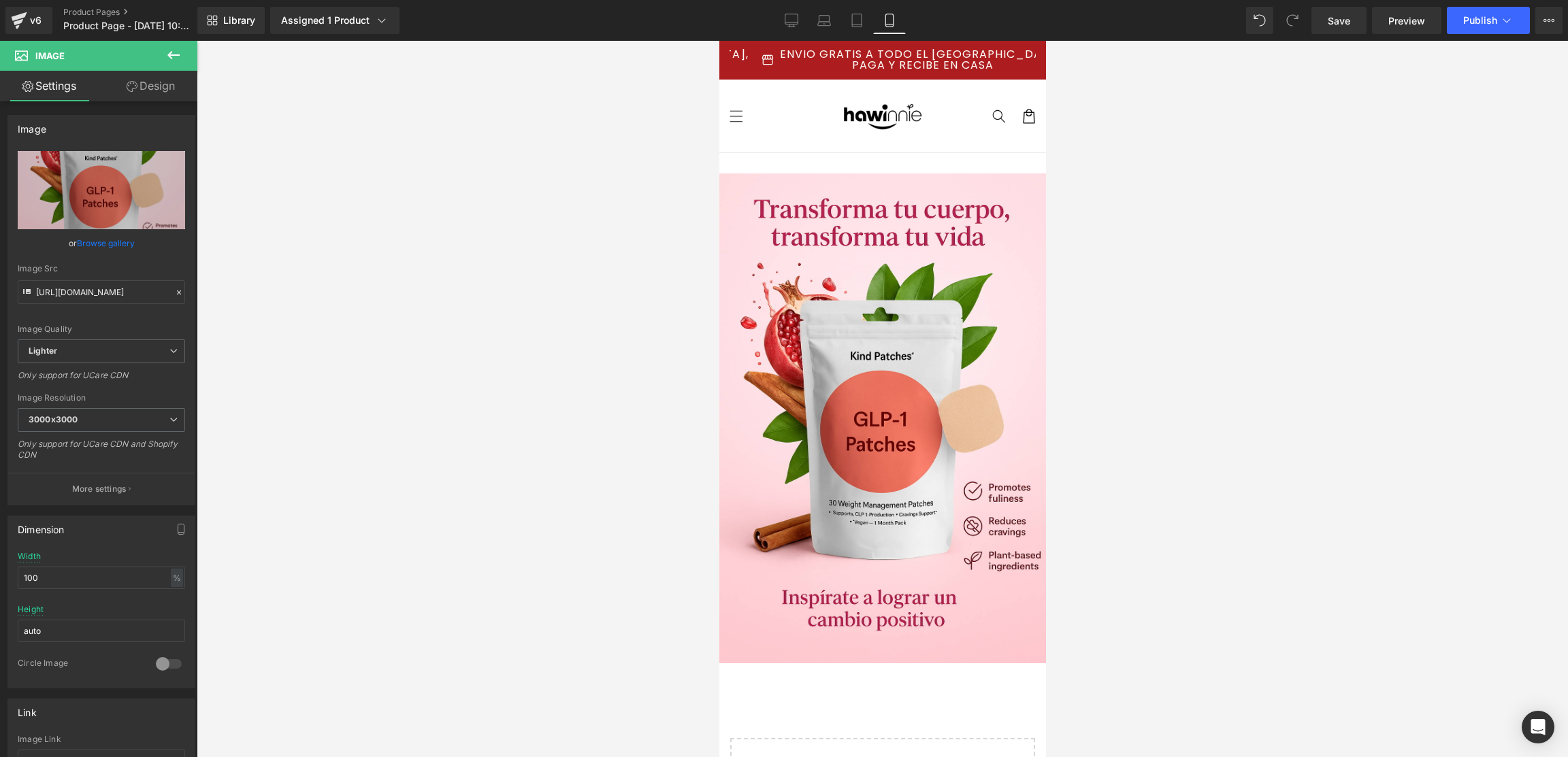
click at [1045, 255] on div at bounding box center [883, 399] width 1372 height 716
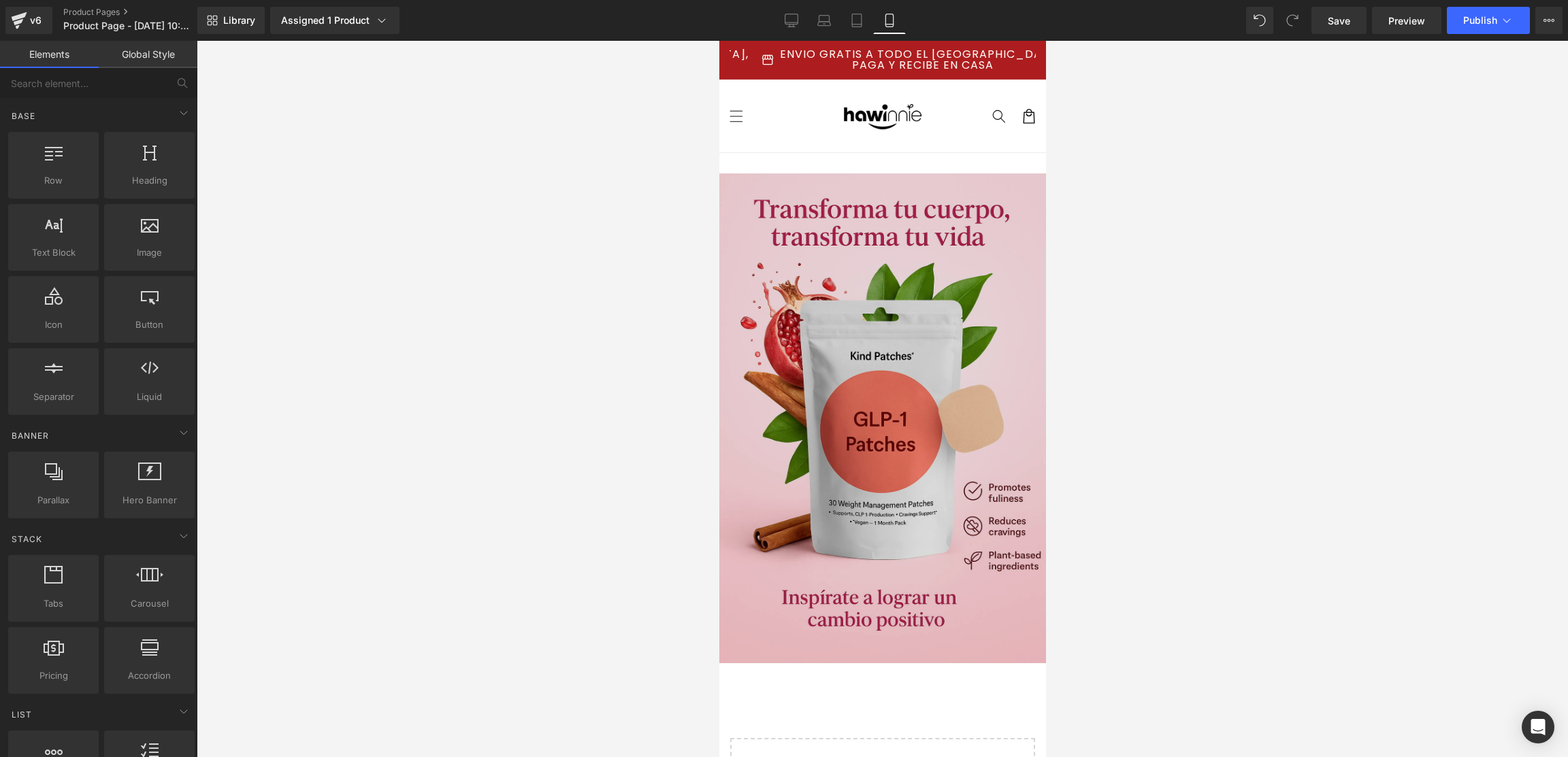
click at [933, 338] on img at bounding box center [883, 418] width 327 height 490
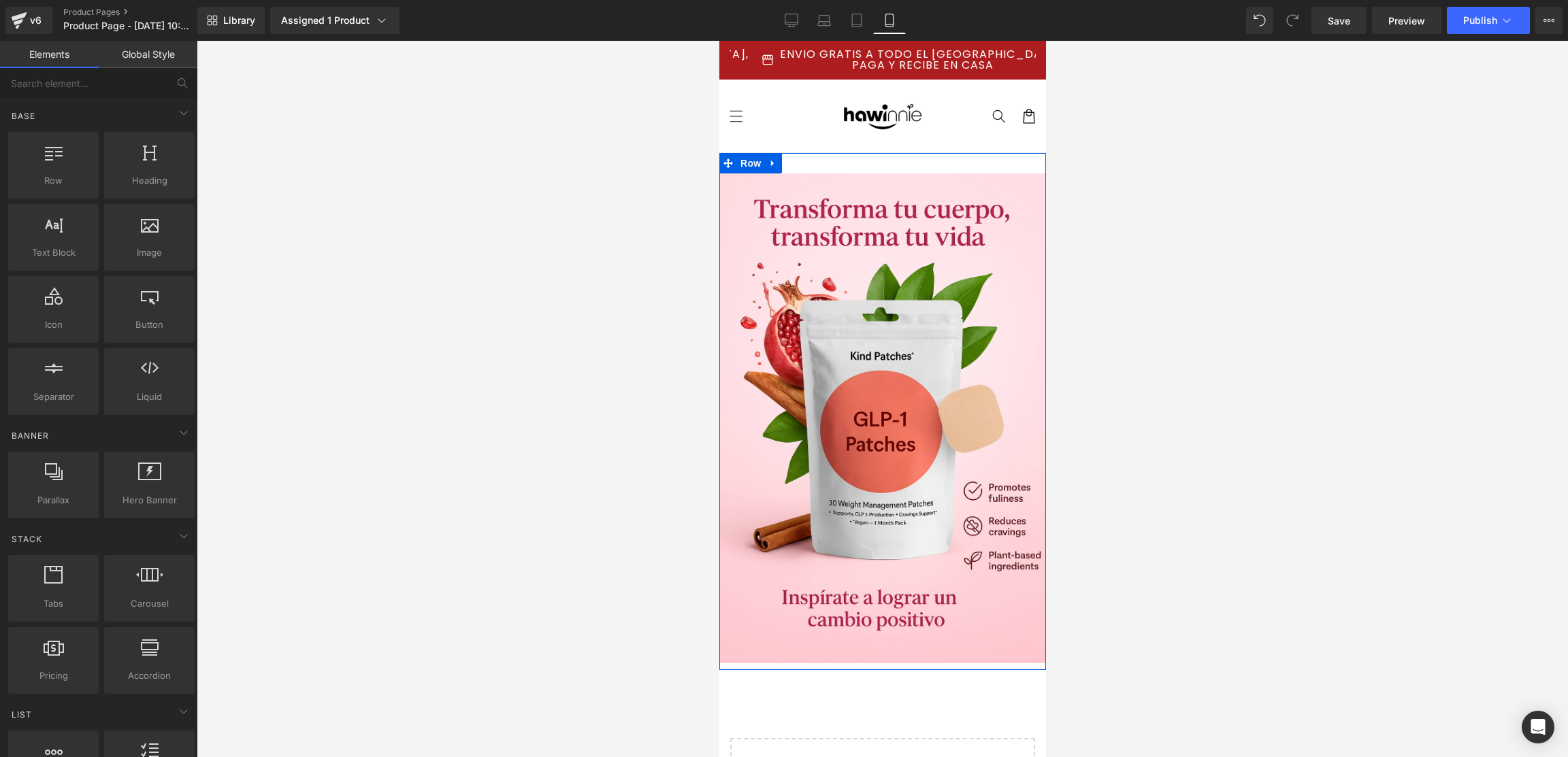
click at [1045, 175] on div at bounding box center [883, 399] width 1372 height 716
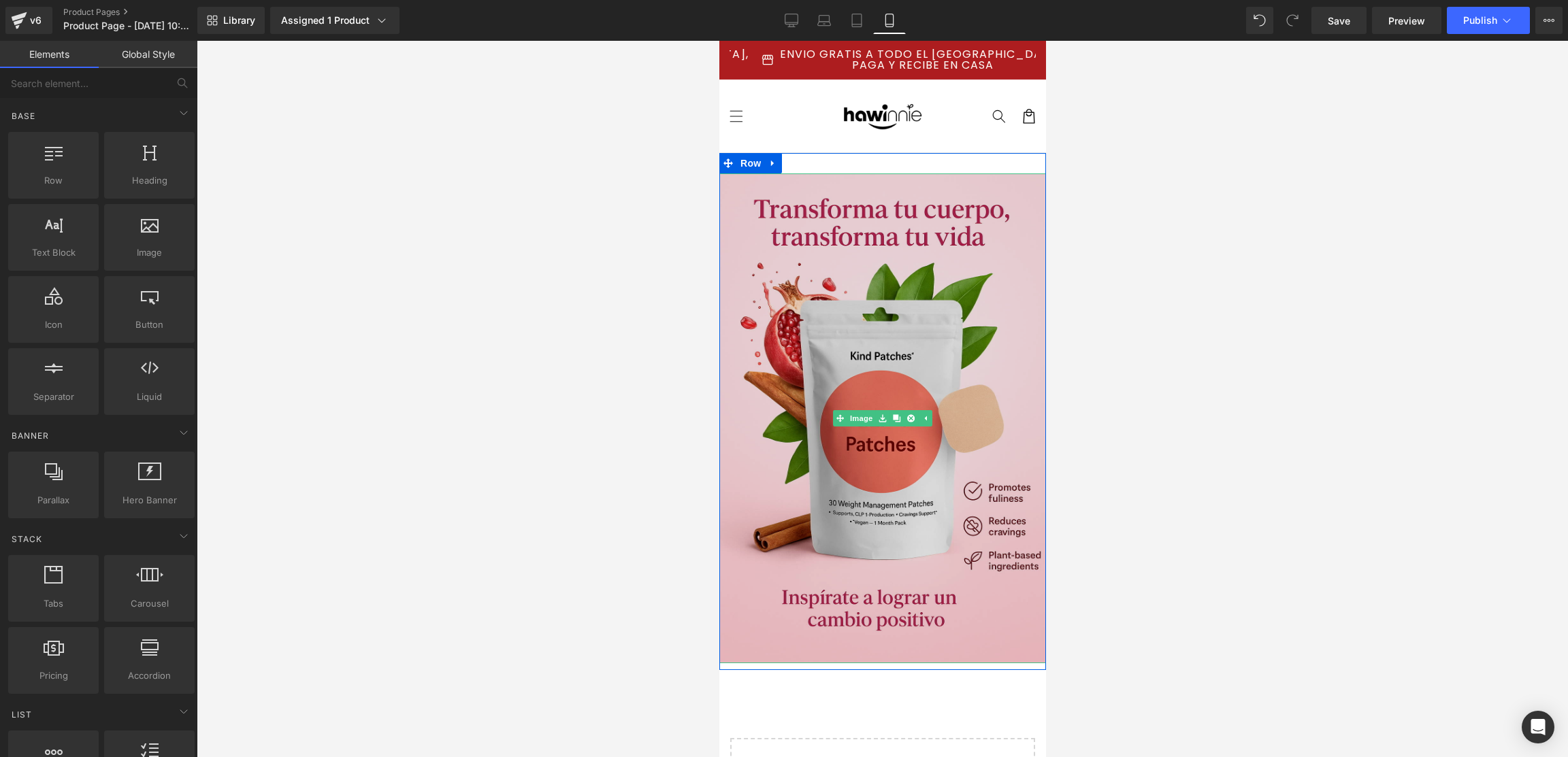
scroll to position [204, 0]
